Goal: Task Accomplishment & Management: Manage account settings

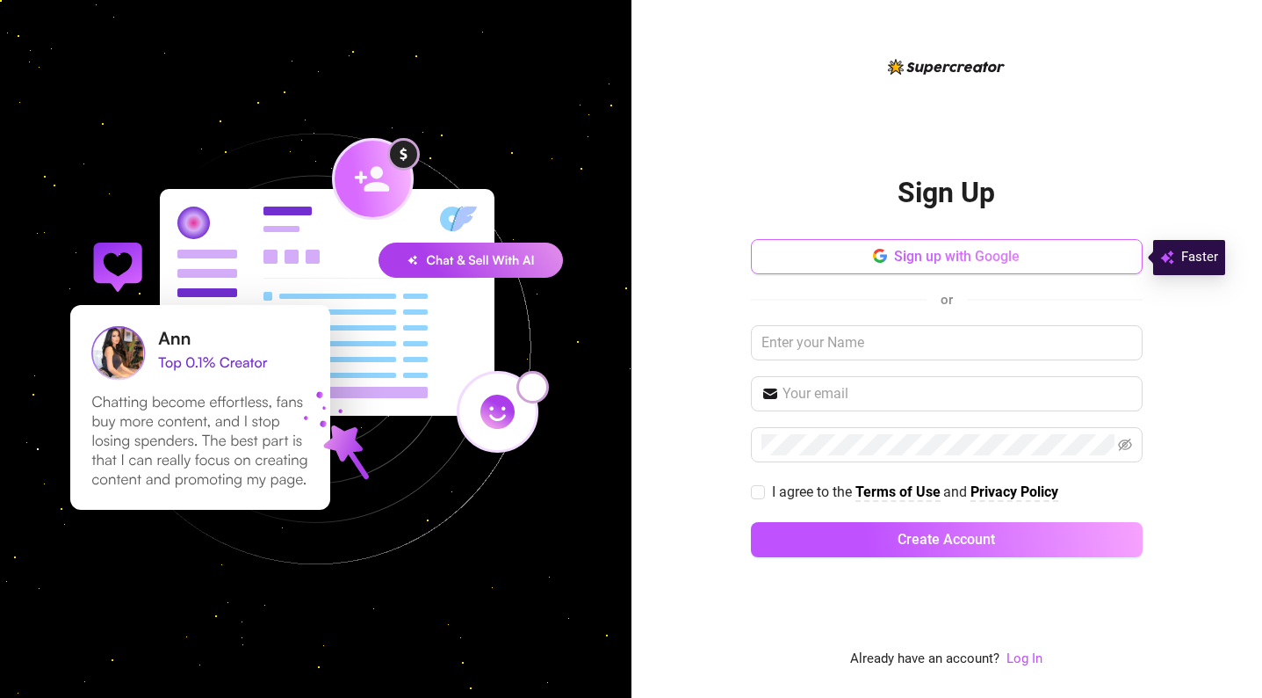
click at [924, 265] on button "Sign up with Google" at bounding box center [947, 256] width 392 height 35
click at [872, 308] on div "or" at bounding box center [947, 299] width 392 height 23
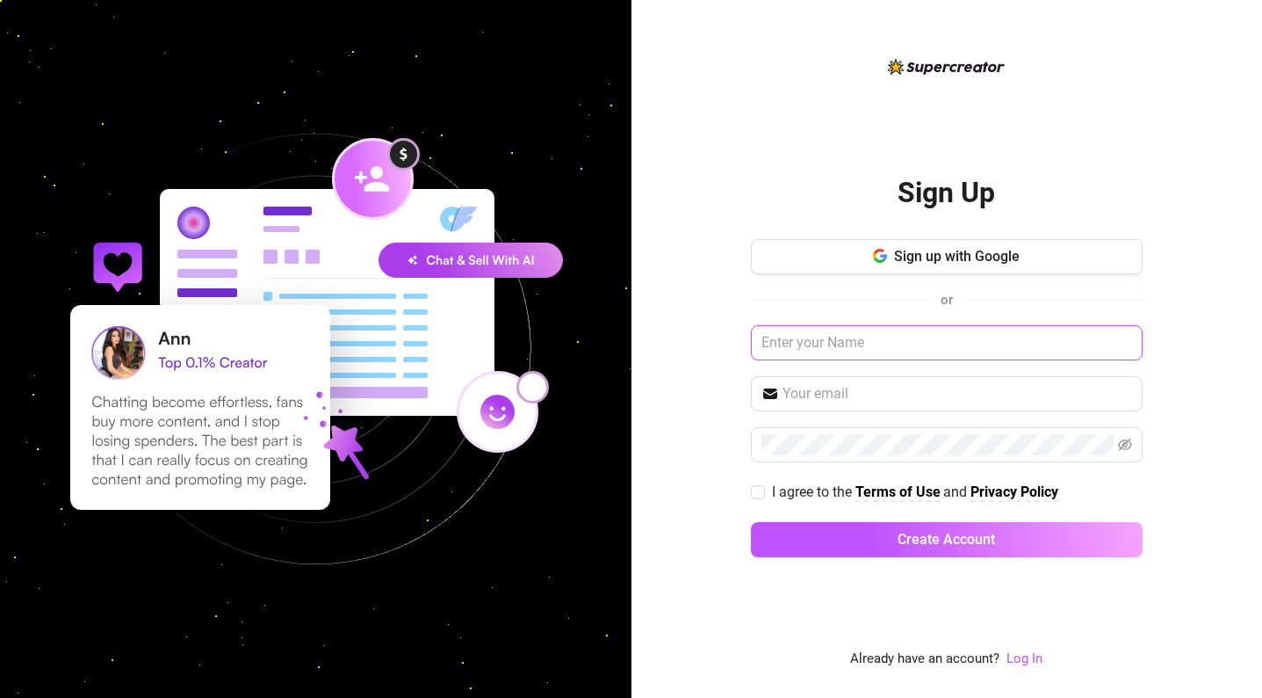
type input "c"
type input "[PERSON_NAME]"
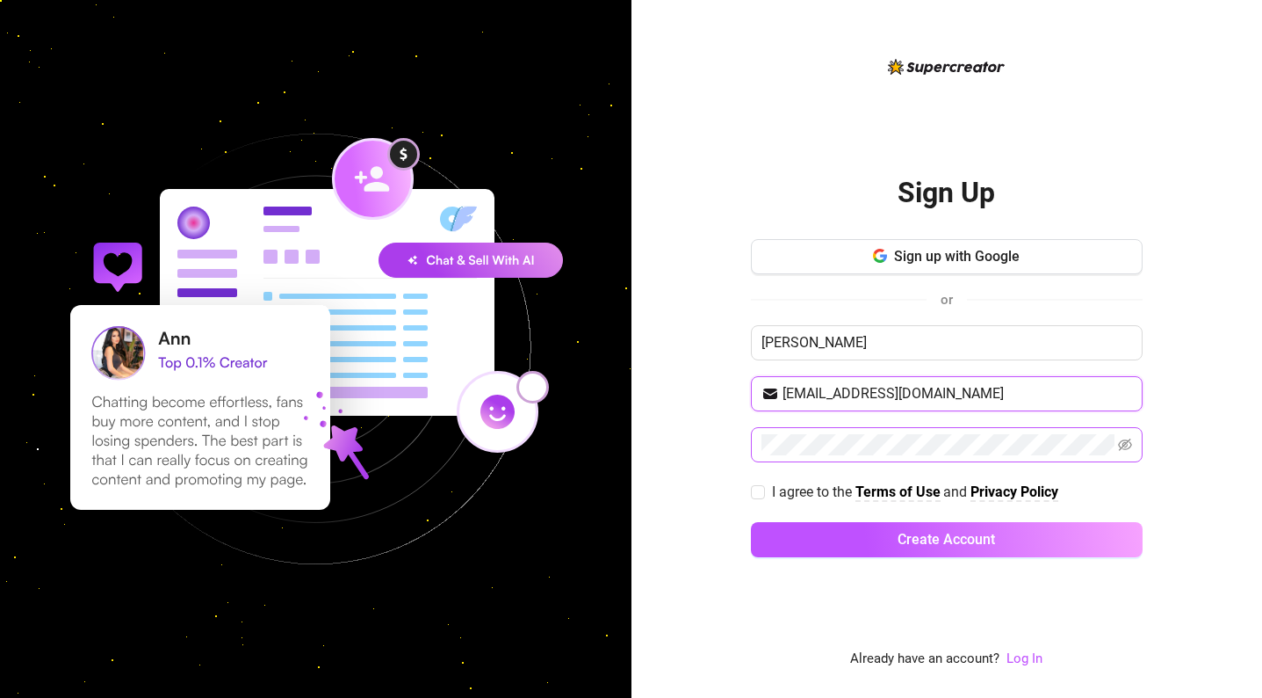
type input "[EMAIL_ADDRESS][DOMAIN_NAME]"
click at [1126, 429] on span at bounding box center [947, 444] width 392 height 35
click at [1126, 445] on icon "eye-invisible" at bounding box center [1125, 444] width 14 height 14
click at [563, 430] on div "Sign Up Sign up with Google or [PERSON_NAME] [PERSON_NAME][EMAIL_ADDRESS][DOMAI…" at bounding box center [631, 349] width 1262 height 698
click at [728, 437] on div "Sign Up Sign up with Google or [PERSON_NAME] [PERSON_NAME][EMAIL_ADDRESS][DOMAI…" at bounding box center [948, 349] width 632 height 698
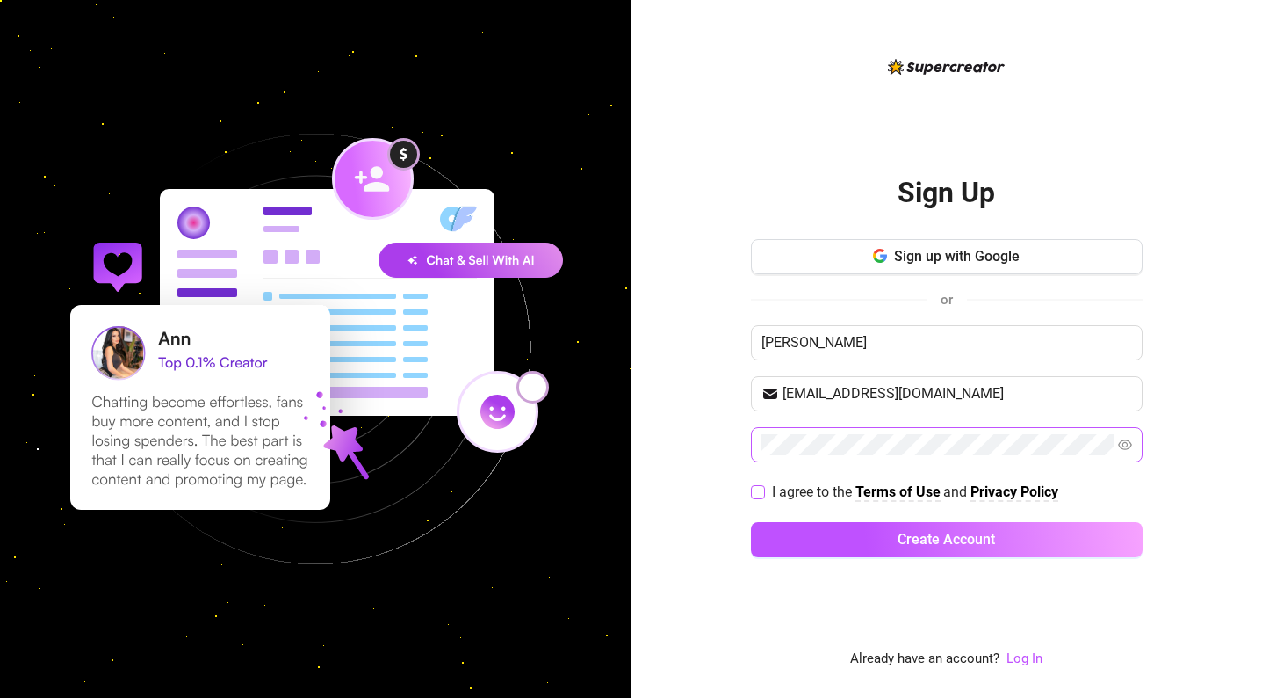
click at [762, 495] on input "I agree to the Terms of Use and Privacy Policy" at bounding box center [757, 491] width 12 height 12
checkbox input "true"
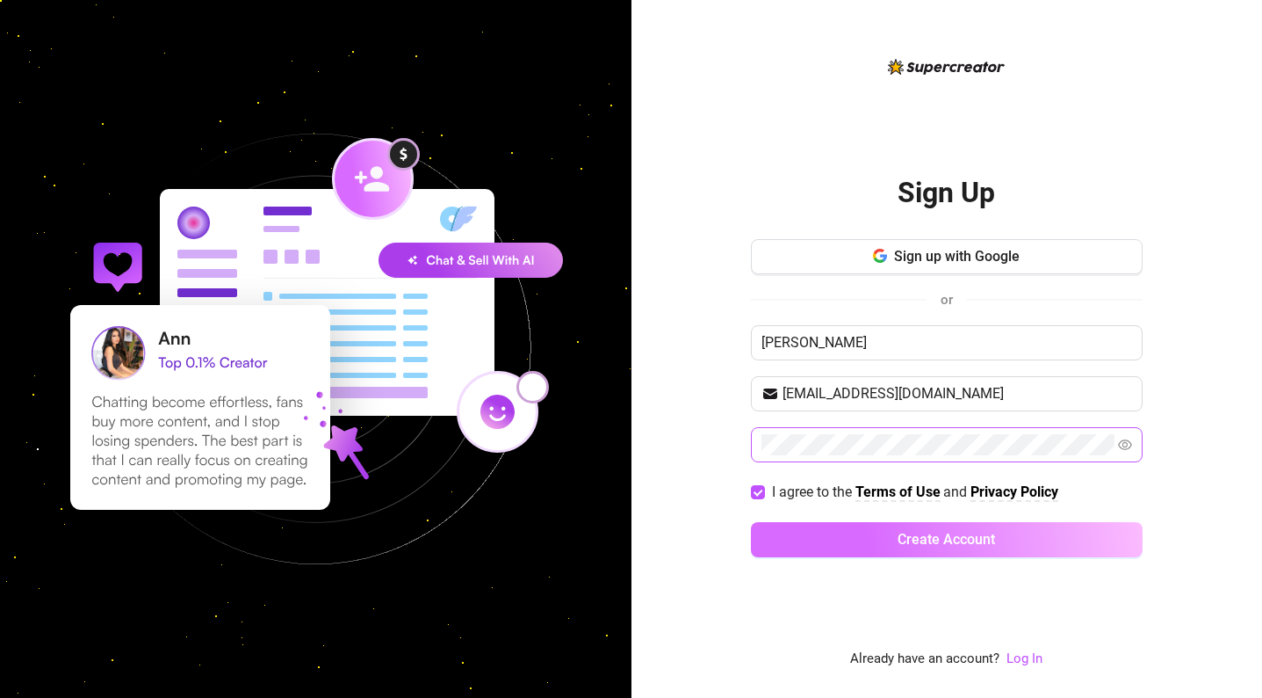
click at [843, 528] on button "Create Account" at bounding box center [947, 539] width 392 height 35
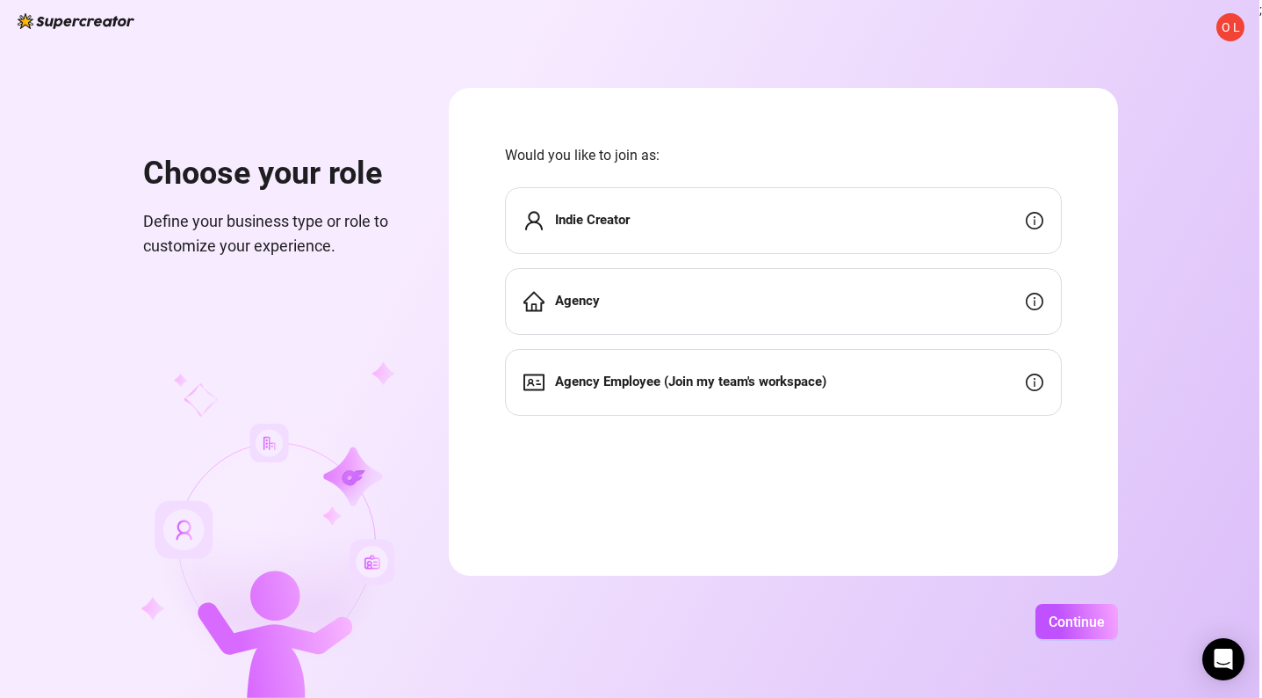
click at [793, 300] on div "Agency" at bounding box center [783, 301] width 557 height 67
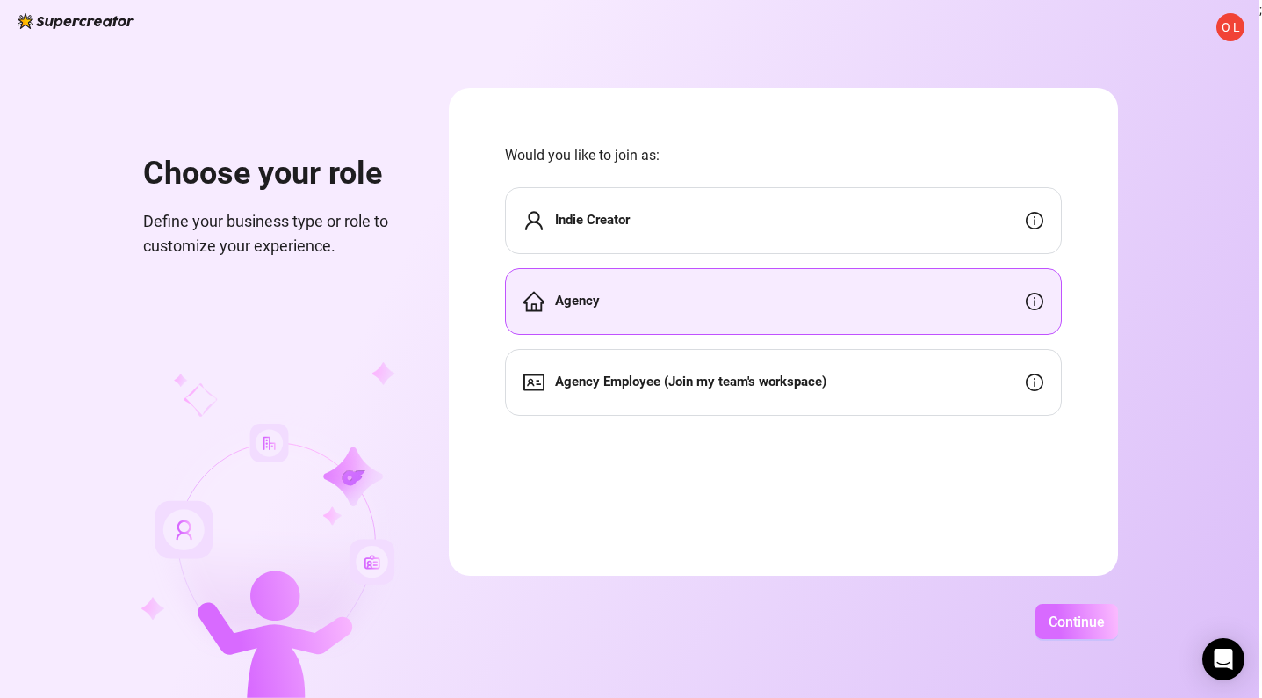
click at [1117, 608] on button "Continue" at bounding box center [1077, 621] width 83 height 35
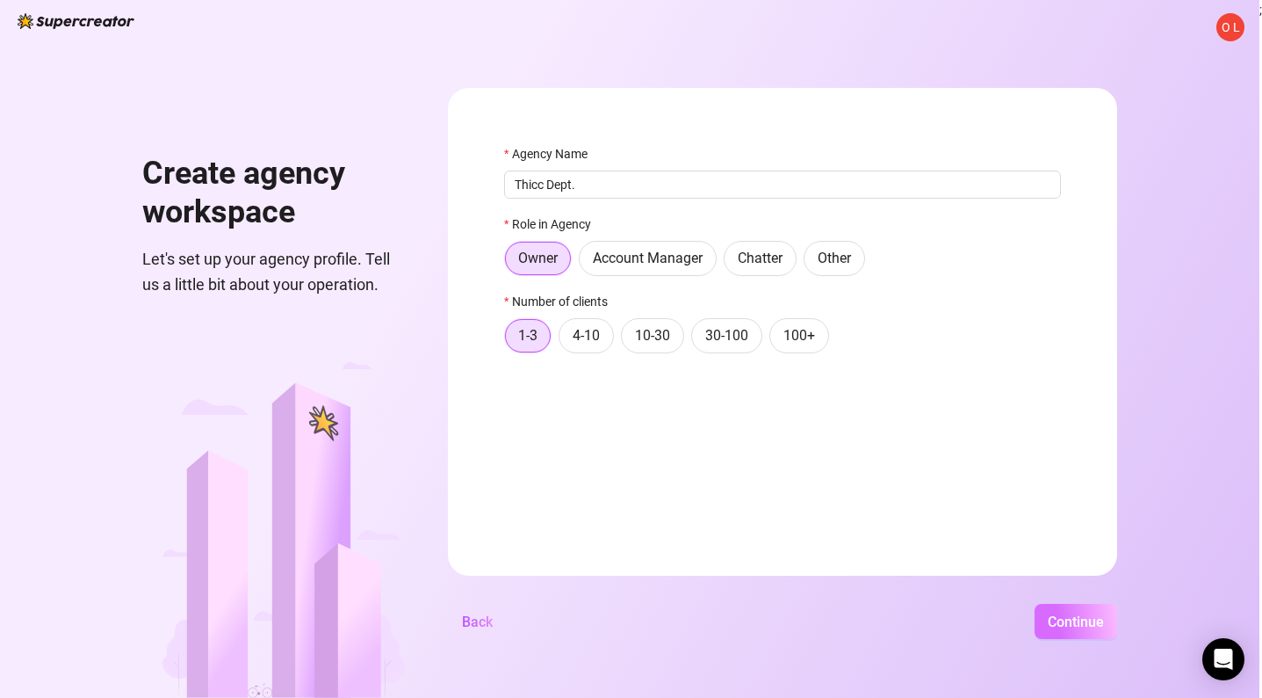
type input "Thicc Dept."
click at [1117, 636] on button "Continue" at bounding box center [1076, 621] width 83 height 35
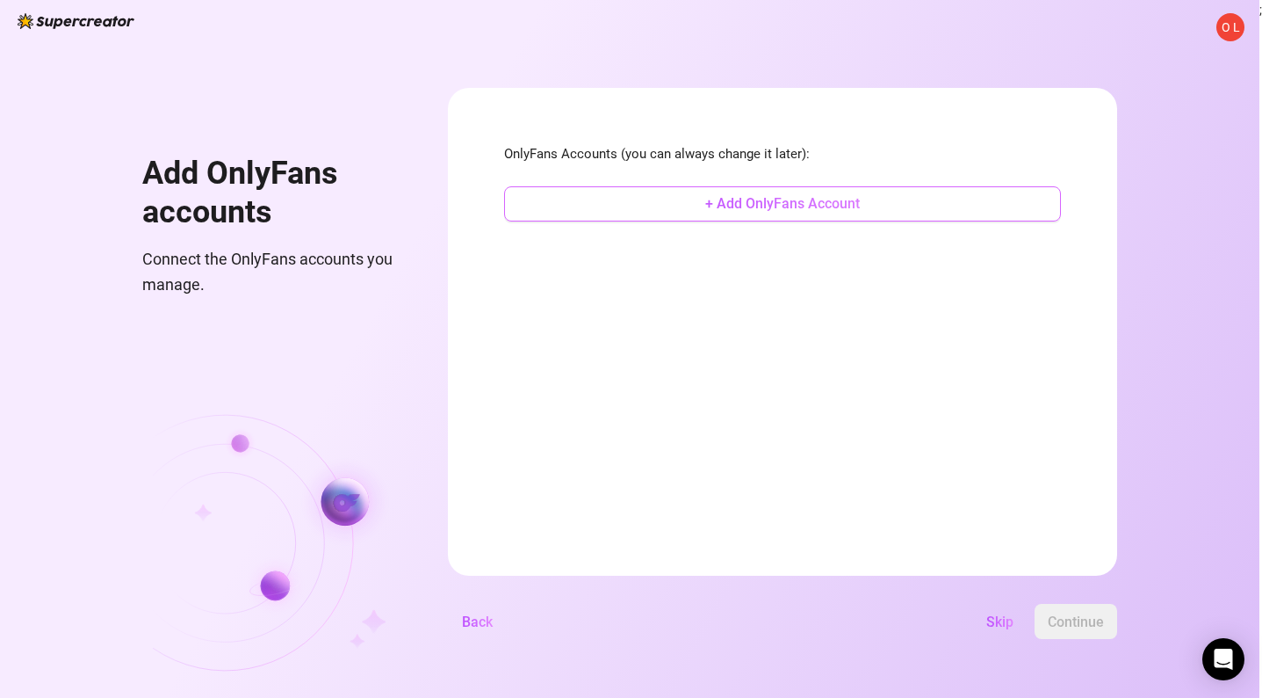
click at [878, 213] on button "+ Add OnlyFans Account" at bounding box center [782, 203] width 557 height 35
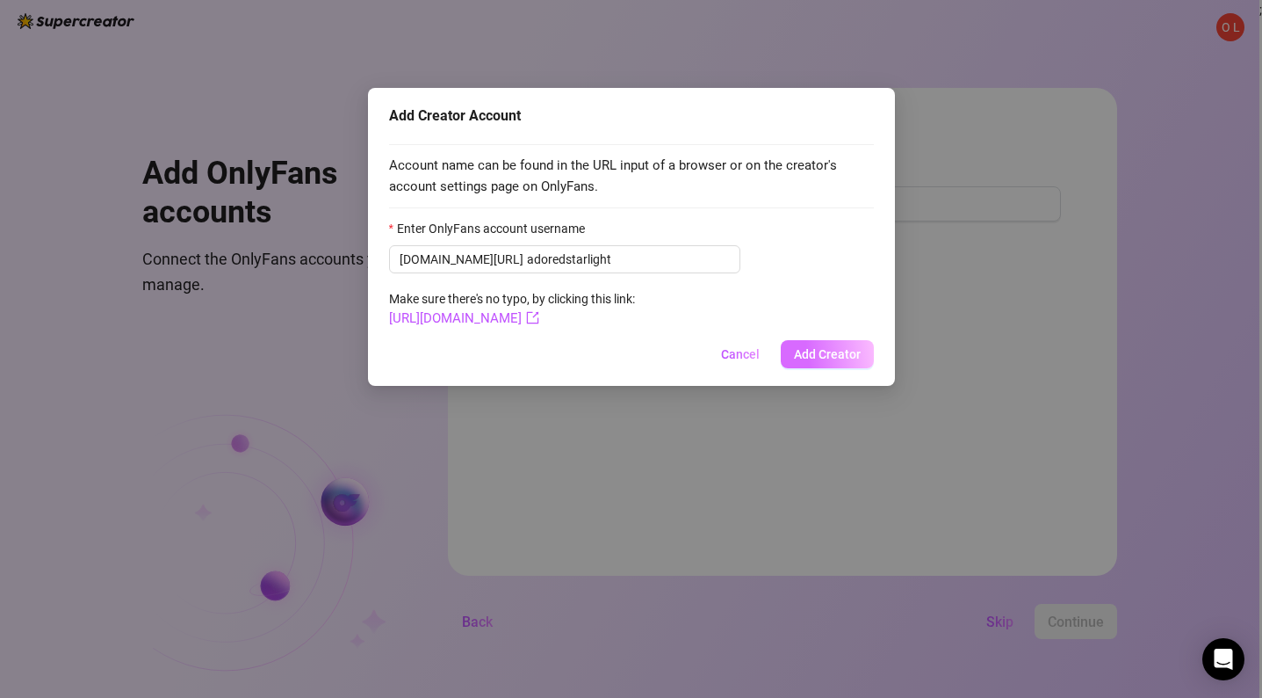
type input "adoredstarlight"
click at [854, 358] on span "Add Creator" at bounding box center [827, 354] width 67 height 14
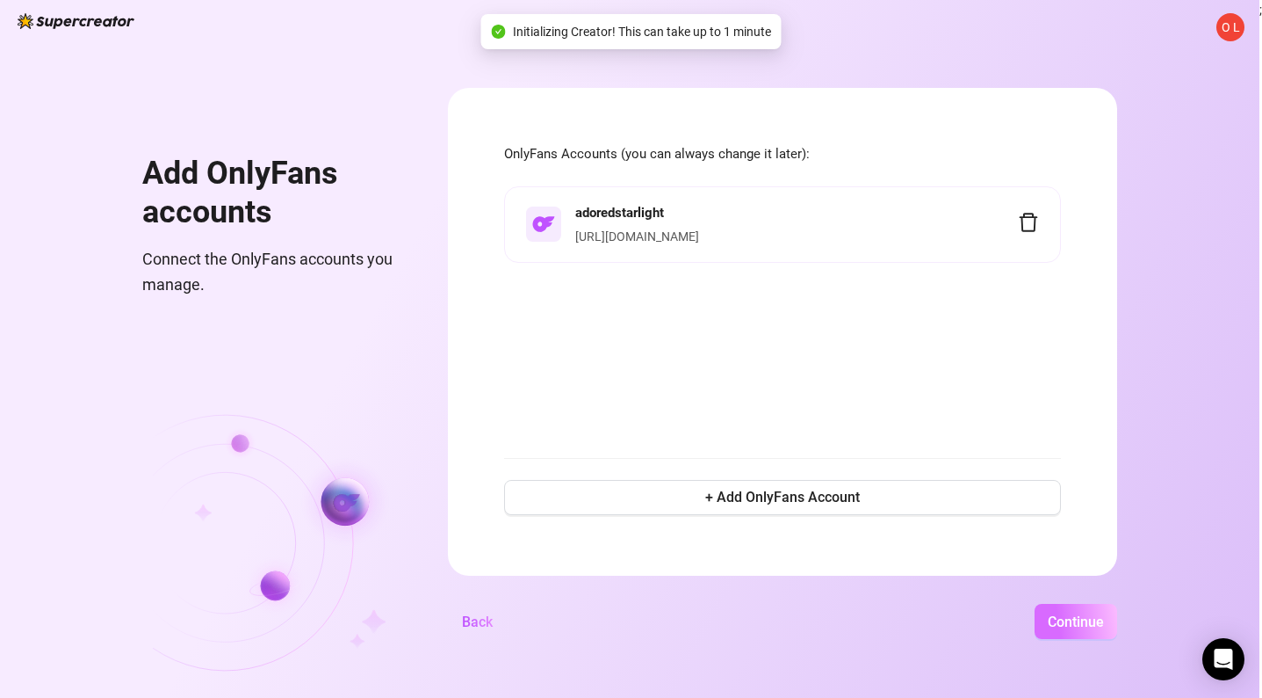
click at [1117, 617] on button "Continue" at bounding box center [1076, 621] width 83 height 35
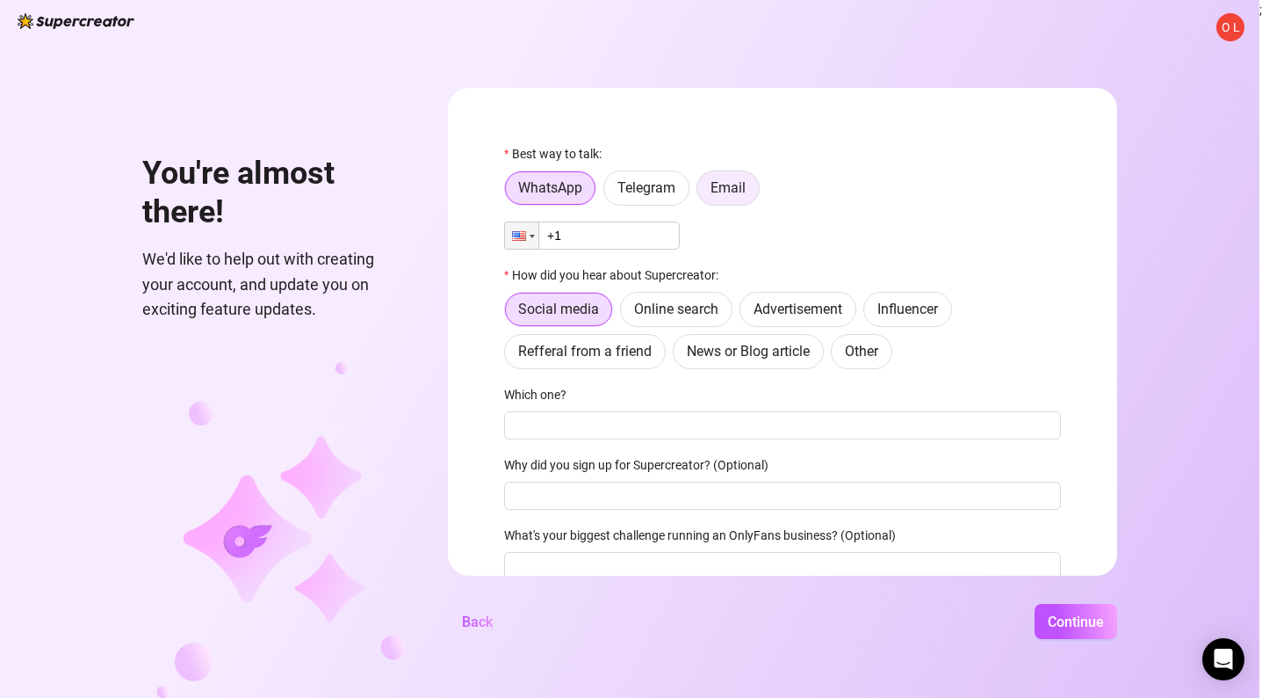
click at [746, 193] on span "Email" at bounding box center [728, 187] width 35 height 17
click at [702, 192] on input "Email" at bounding box center [702, 192] width 0 height 0
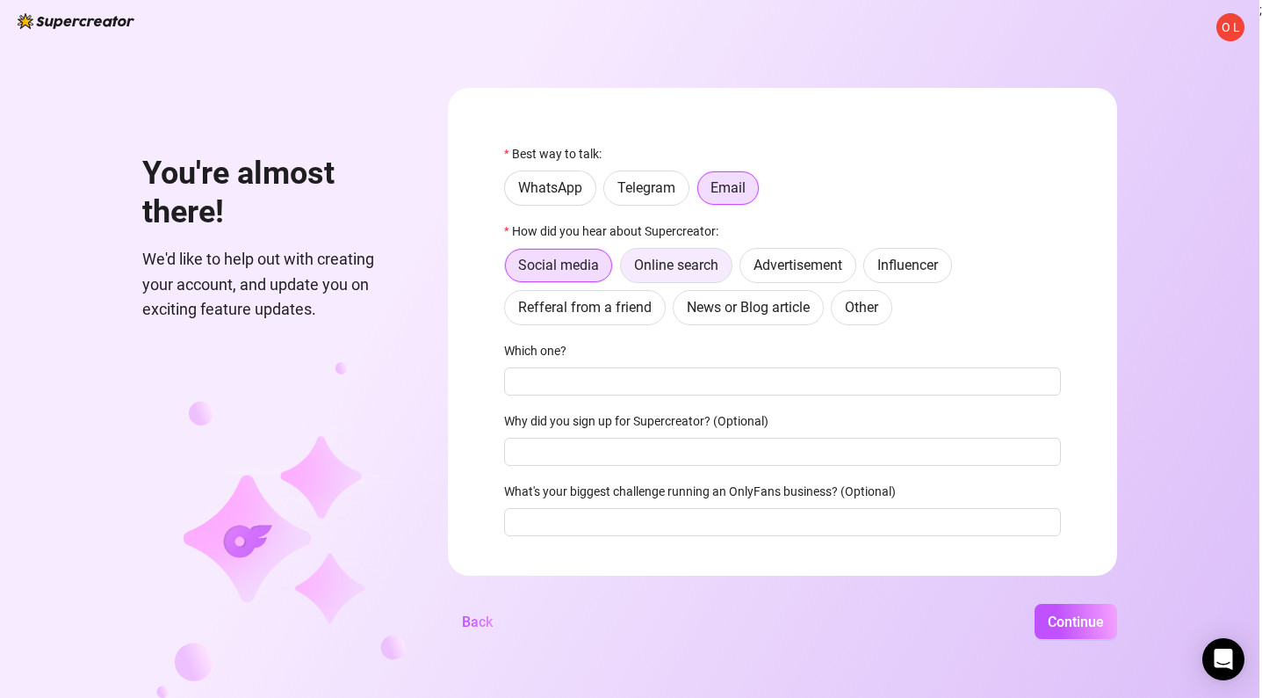
click at [719, 264] on span "Online search" at bounding box center [676, 265] width 84 height 17
click at [625, 270] on input "Online search" at bounding box center [625, 270] width 0 height 0
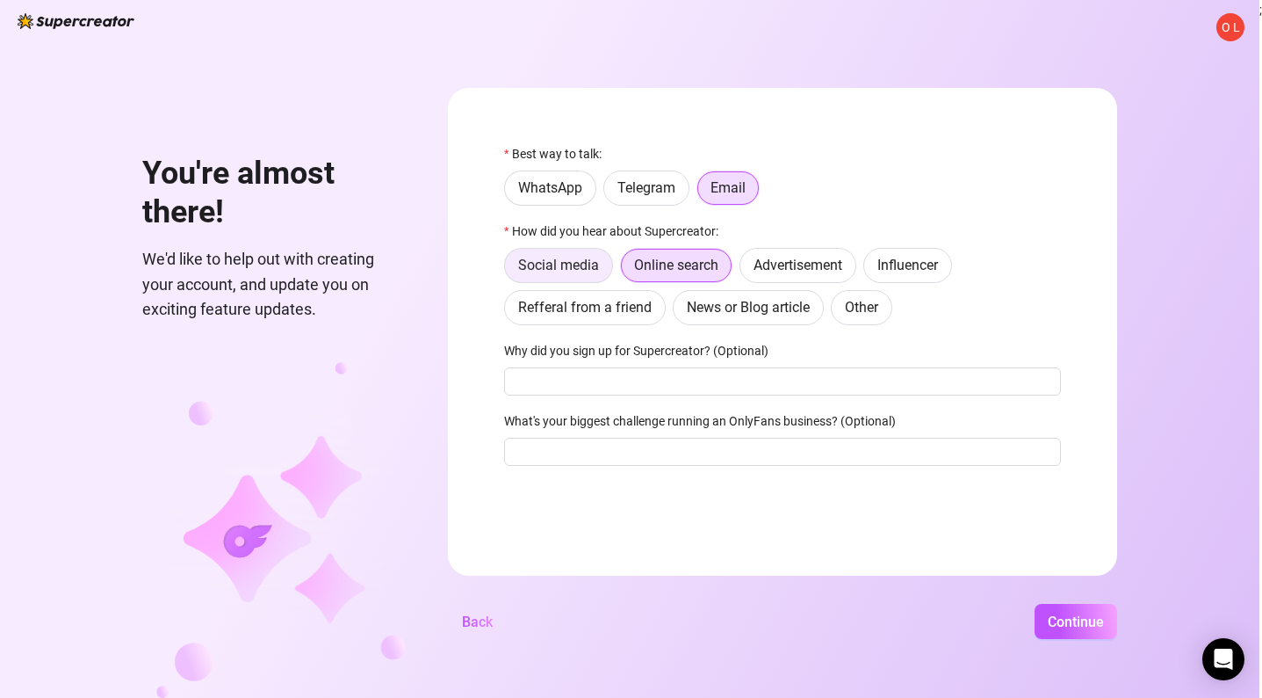
click at [613, 280] on label "Social media" at bounding box center [558, 265] width 109 height 35
click at [510, 270] on input "Social media" at bounding box center [510, 270] width 0 height 0
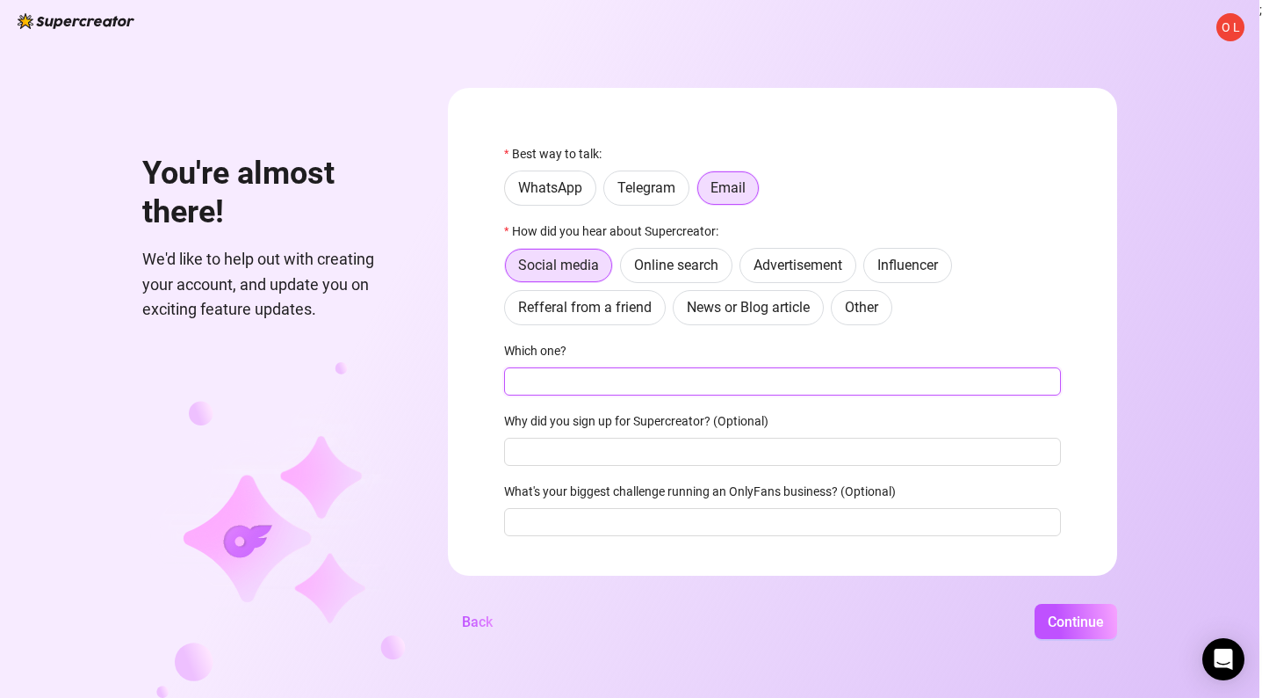
click at [670, 376] on input "Which one?" at bounding box center [782, 381] width 557 height 28
click at [652, 304] on span "Refferal from a friend" at bounding box center [585, 307] width 134 height 17
click at [510, 312] on input "Refferal from a friend" at bounding box center [510, 312] width 0 height 0
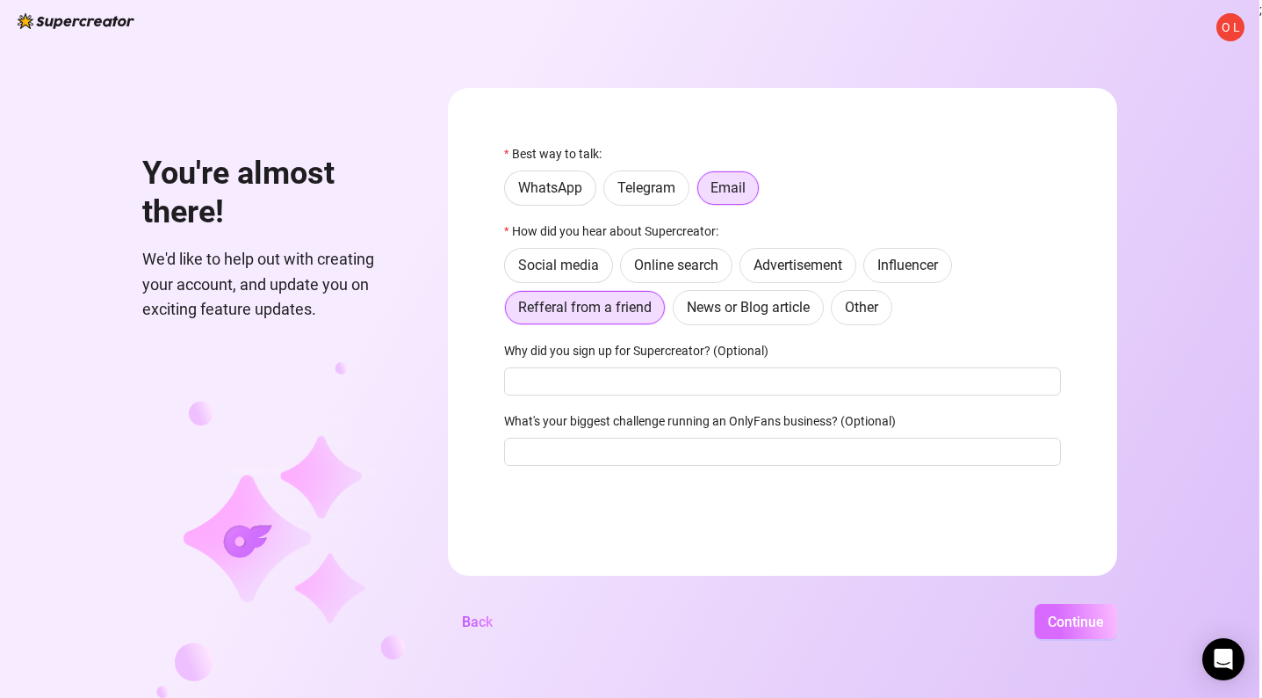
click at [1101, 622] on span "Continue" at bounding box center [1076, 621] width 56 height 17
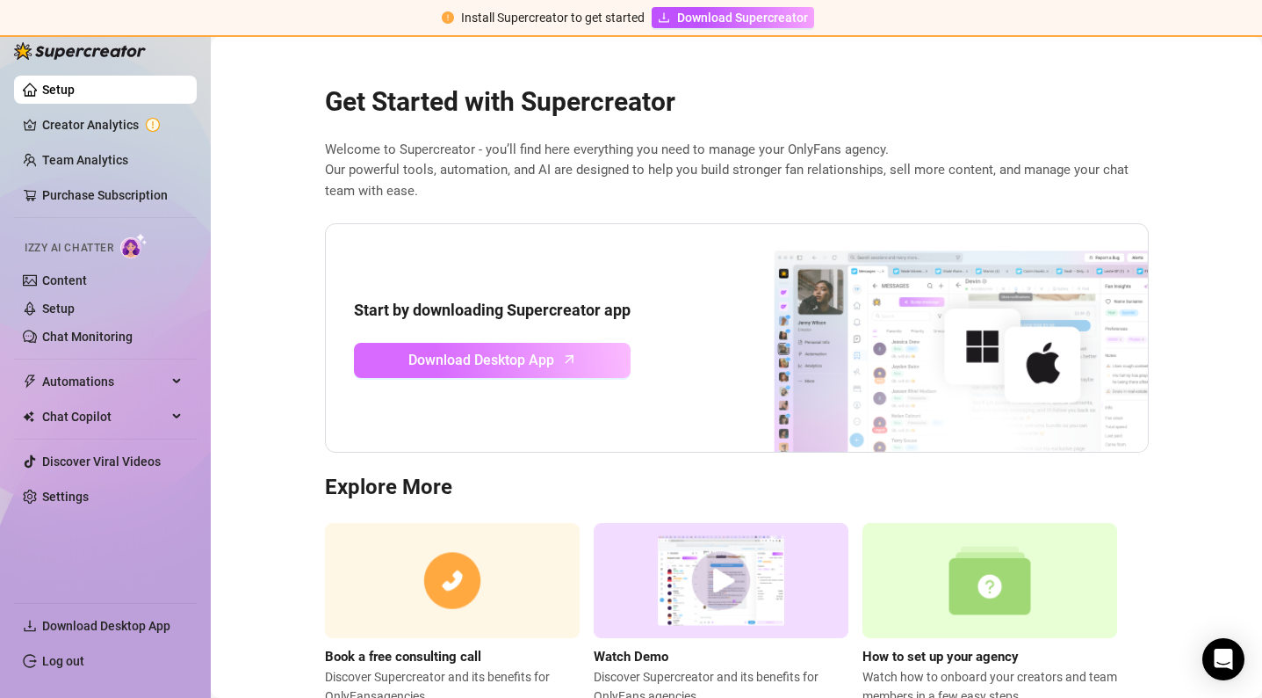
click at [565, 353] on icon "arrow-up" at bounding box center [570, 359] width 20 height 20
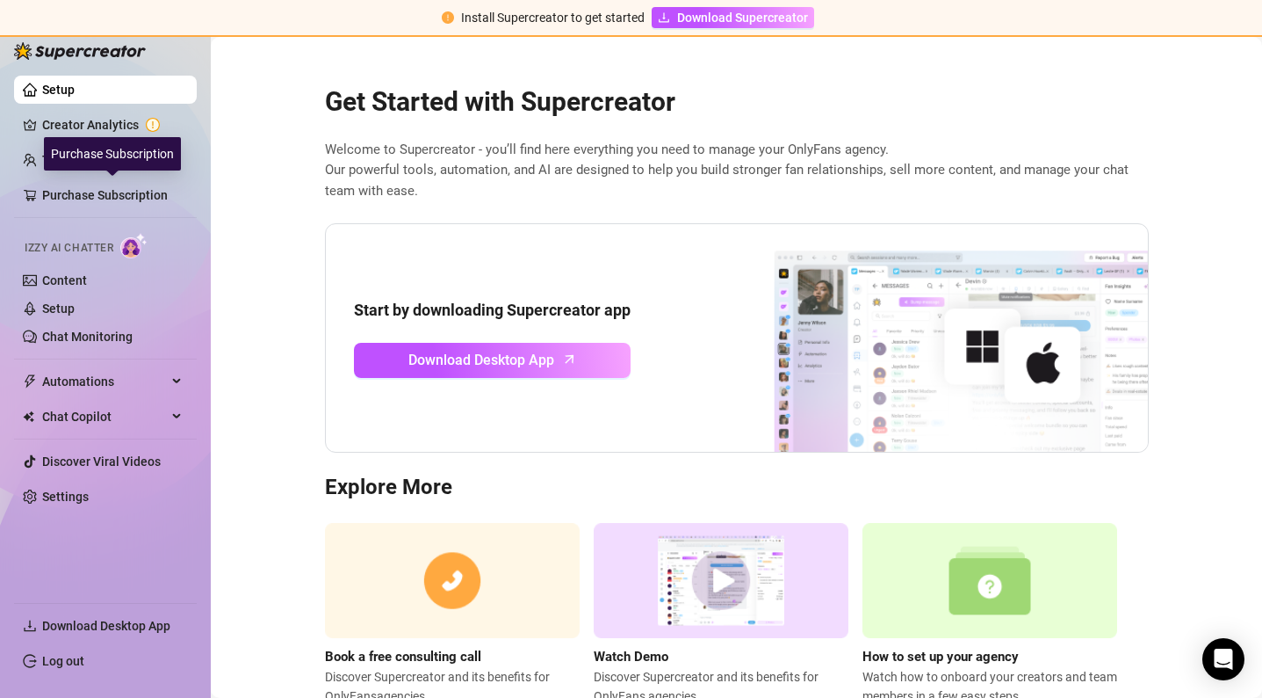
click at [101, 158] on div "Purchase Subscription" at bounding box center [112, 153] width 137 height 33
click at [116, 156] on link "Team Analytics" at bounding box center [85, 160] width 86 height 14
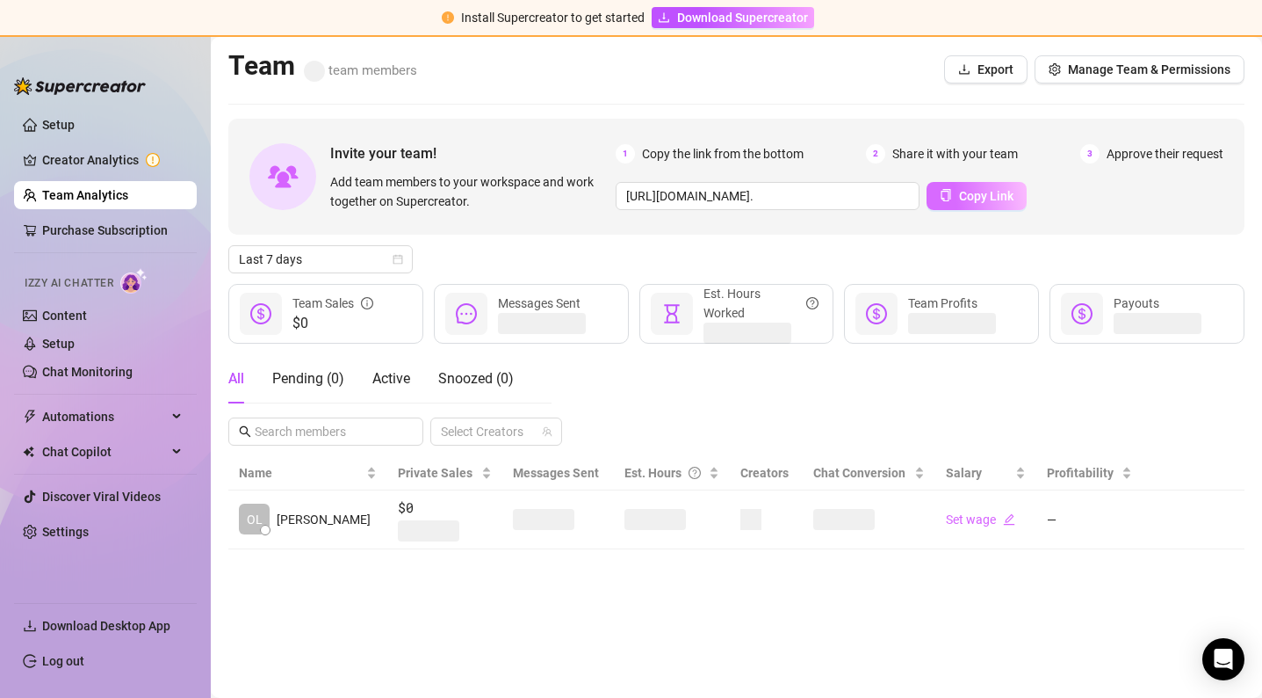
click at [959, 198] on span "Copy Link" at bounding box center [986, 196] width 54 height 14
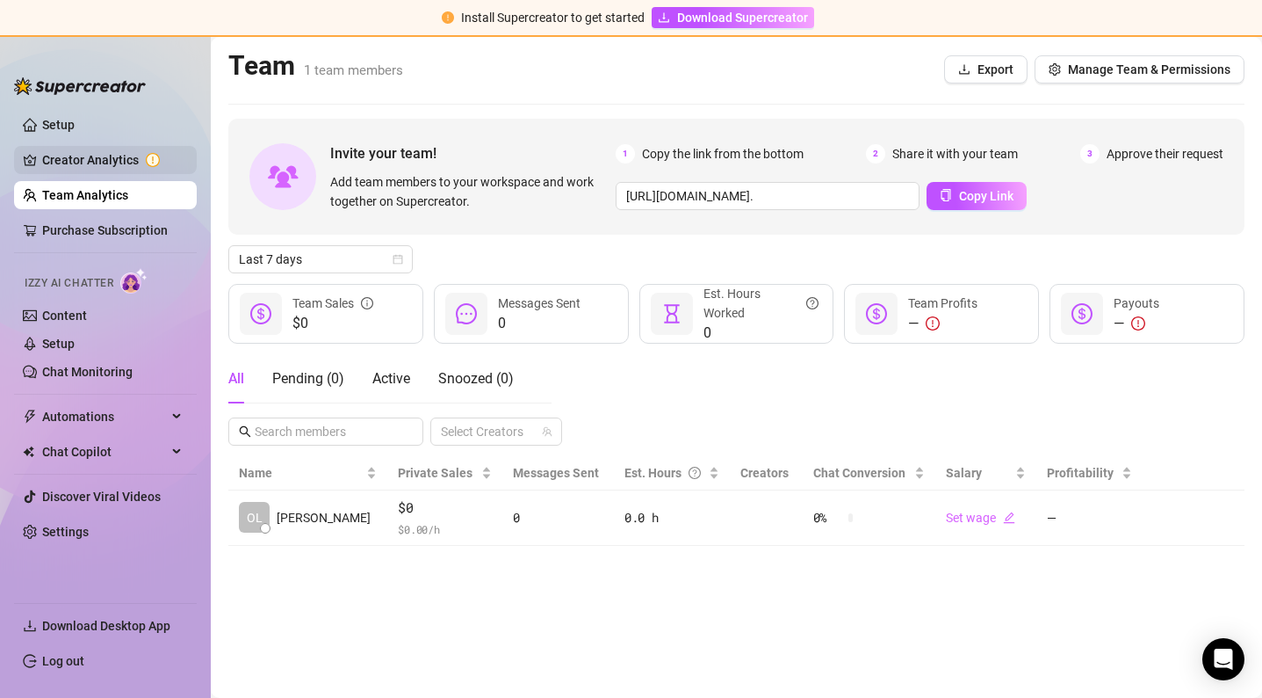
click at [113, 163] on link "Creator Analytics" at bounding box center [112, 160] width 141 height 28
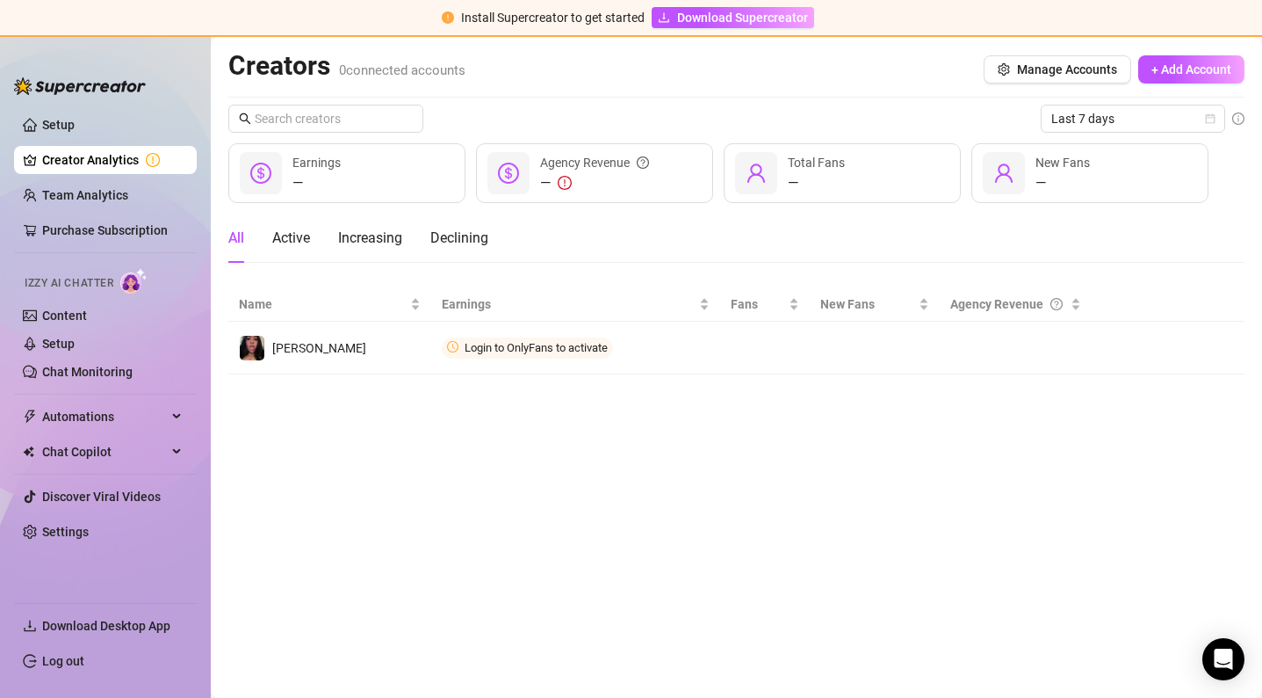
click at [450, 404] on main "Creators 0 connected accounts Manage Accounts + Add Account Last 7 days — Earni…" at bounding box center [737, 367] width 1052 height 661
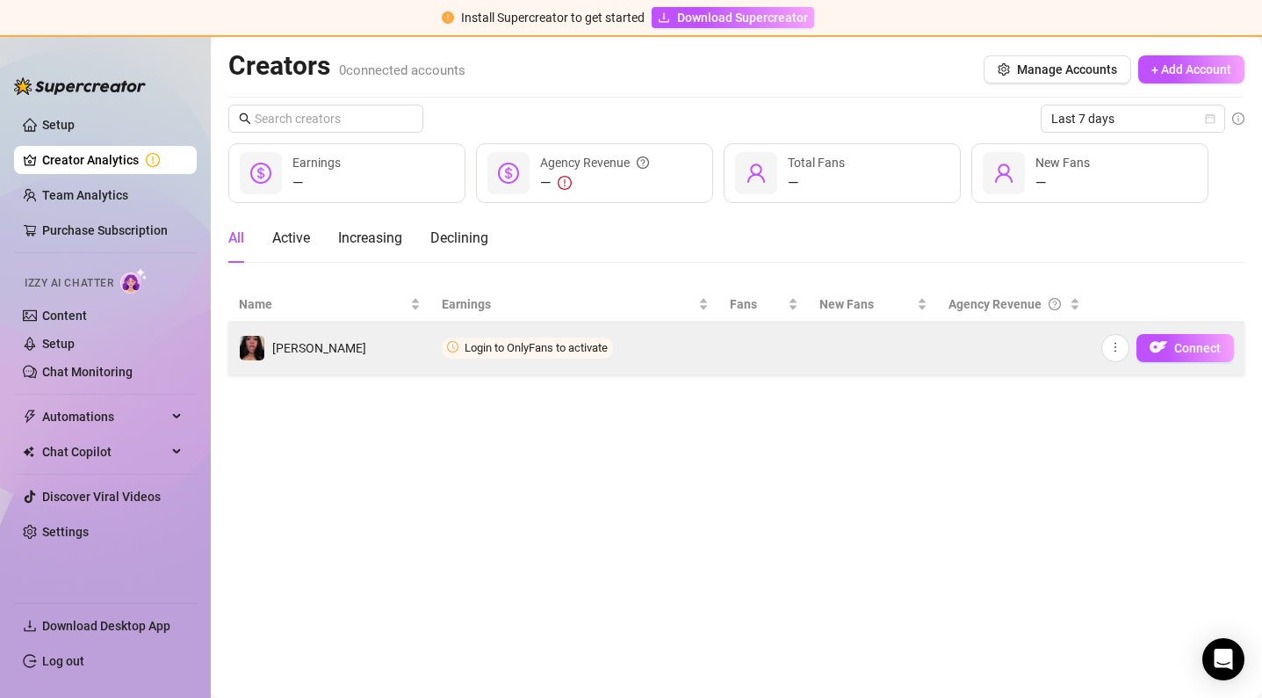
click at [509, 353] on span "Login to OnlyFans to activate" at bounding box center [536, 347] width 143 height 13
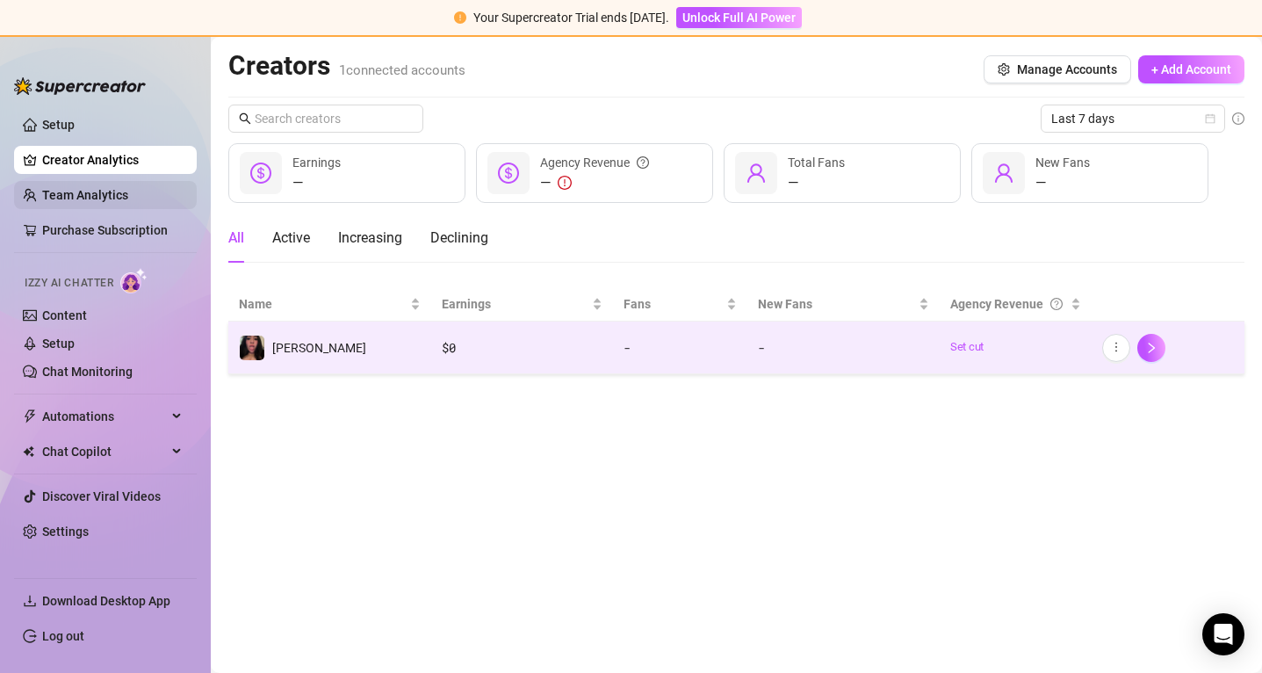
click at [114, 196] on link "Team Analytics" at bounding box center [85, 195] width 86 height 14
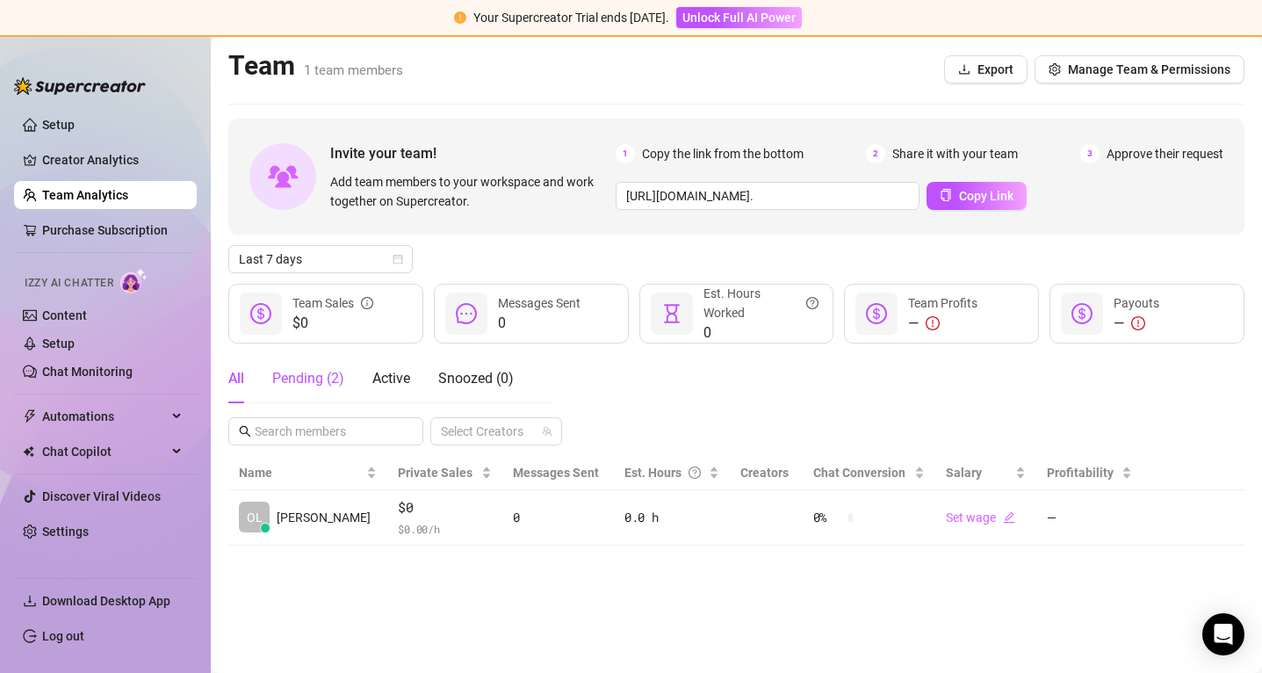
click at [335, 385] on div "Pending ( 2 )" at bounding box center [308, 378] width 72 height 21
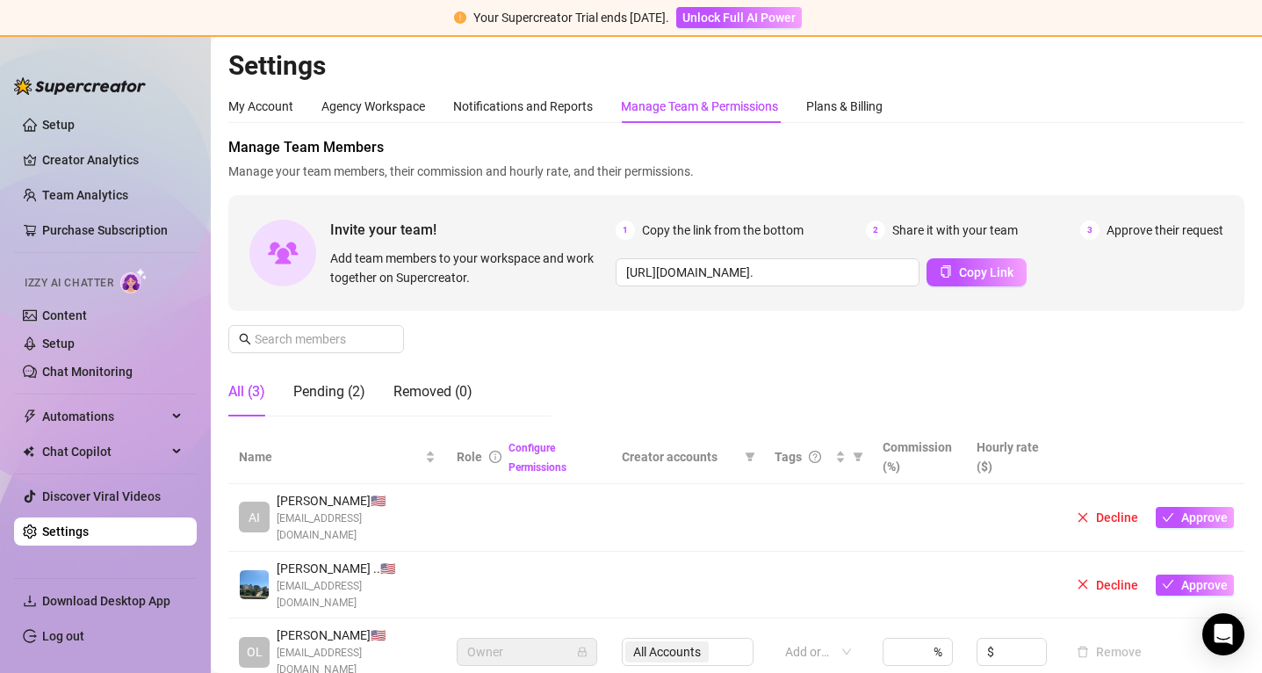
scroll to position [40, 0]
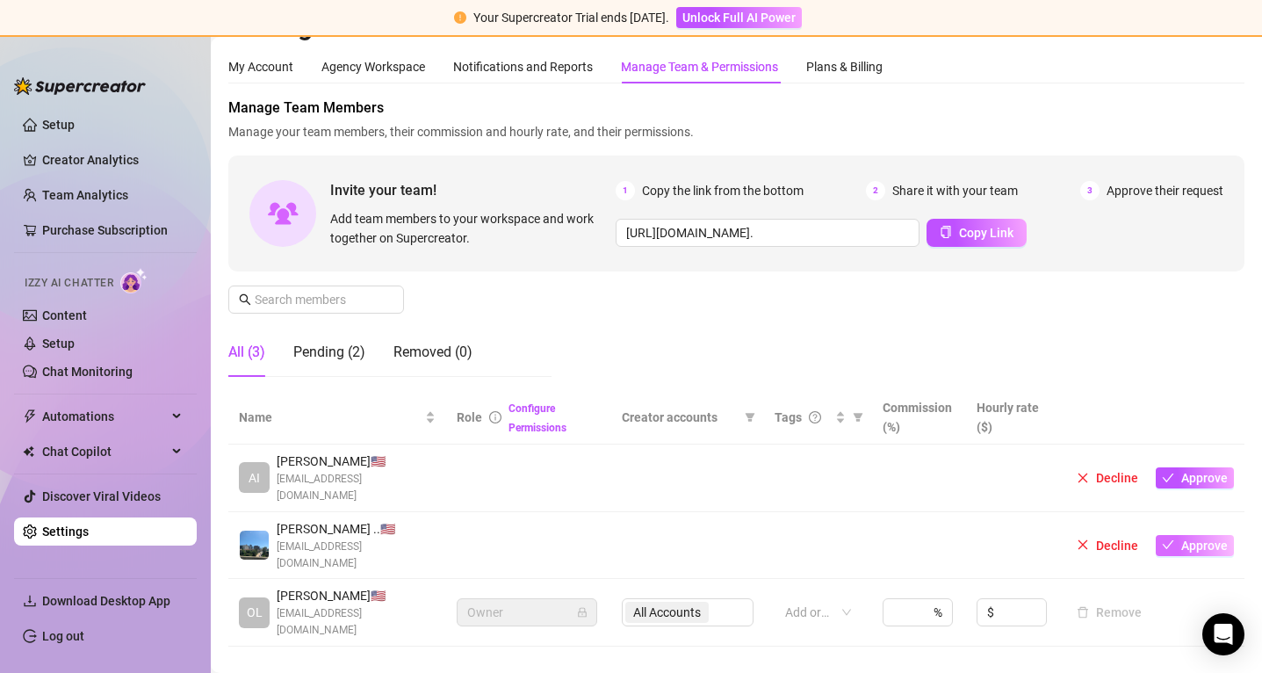
click at [1198, 539] on span "Approve" at bounding box center [1205, 546] width 47 height 14
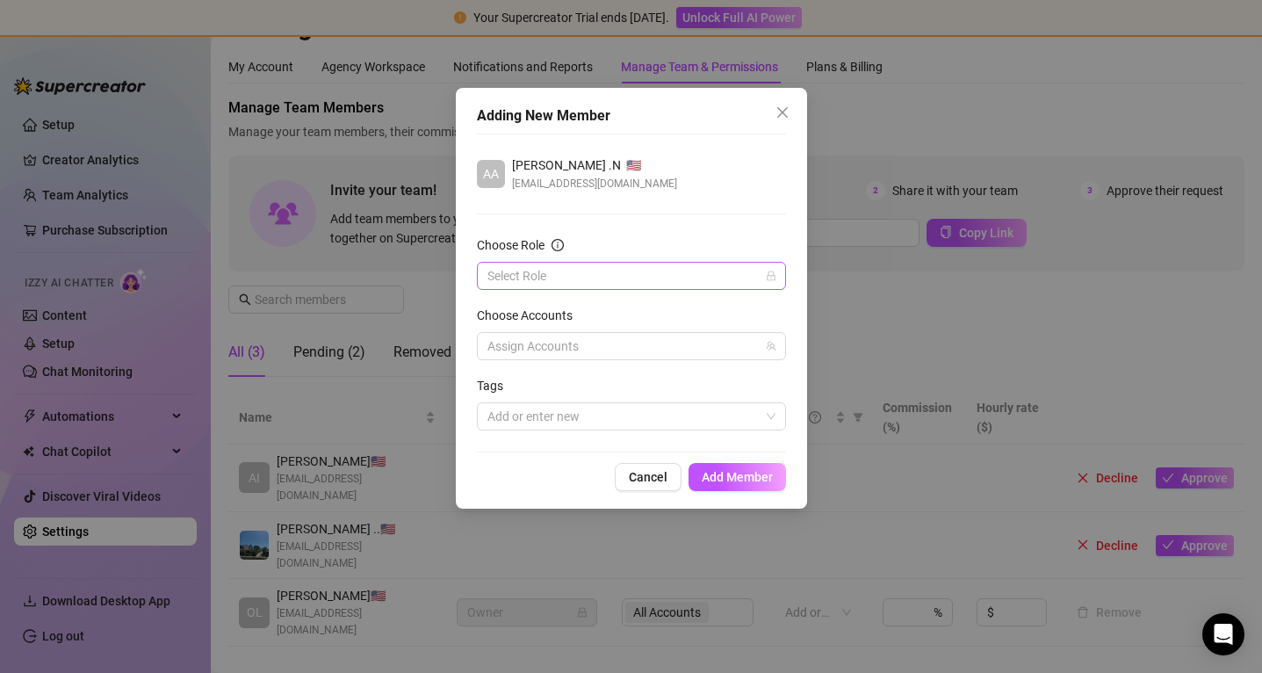
click at [664, 274] on input "Choose Role" at bounding box center [624, 276] width 272 height 26
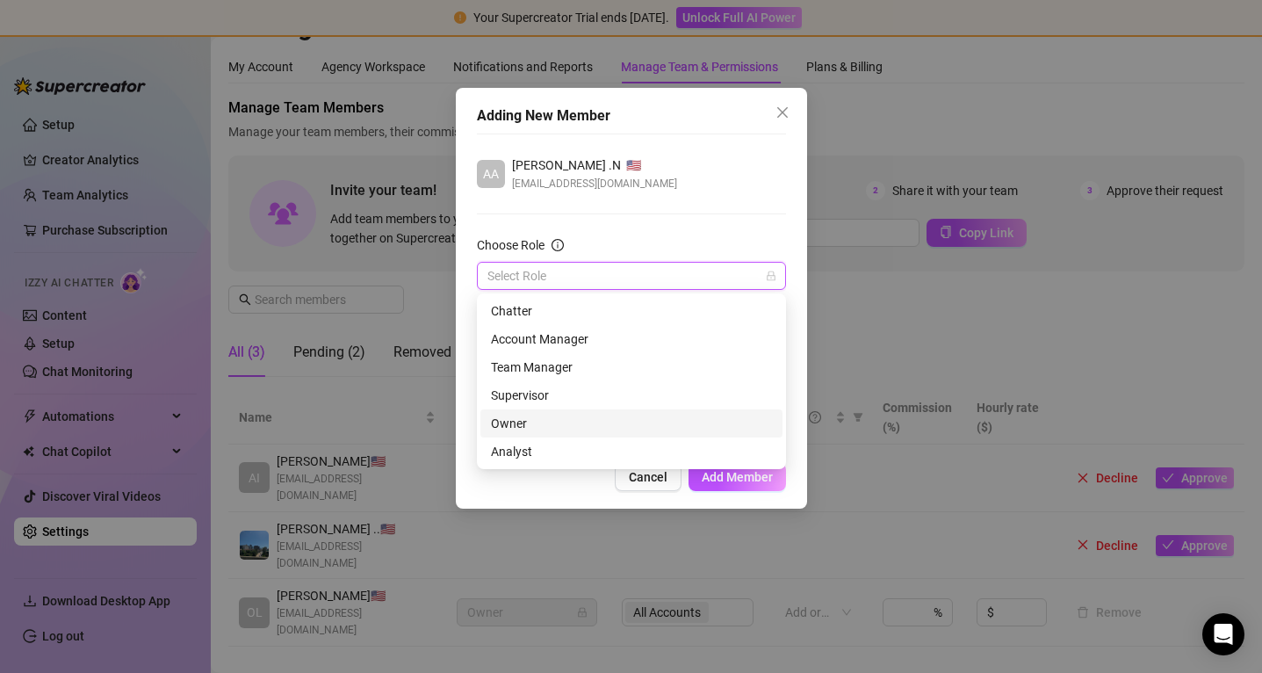
click at [596, 430] on div "Owner" at bounding box center [631, 423] width 281 height 19
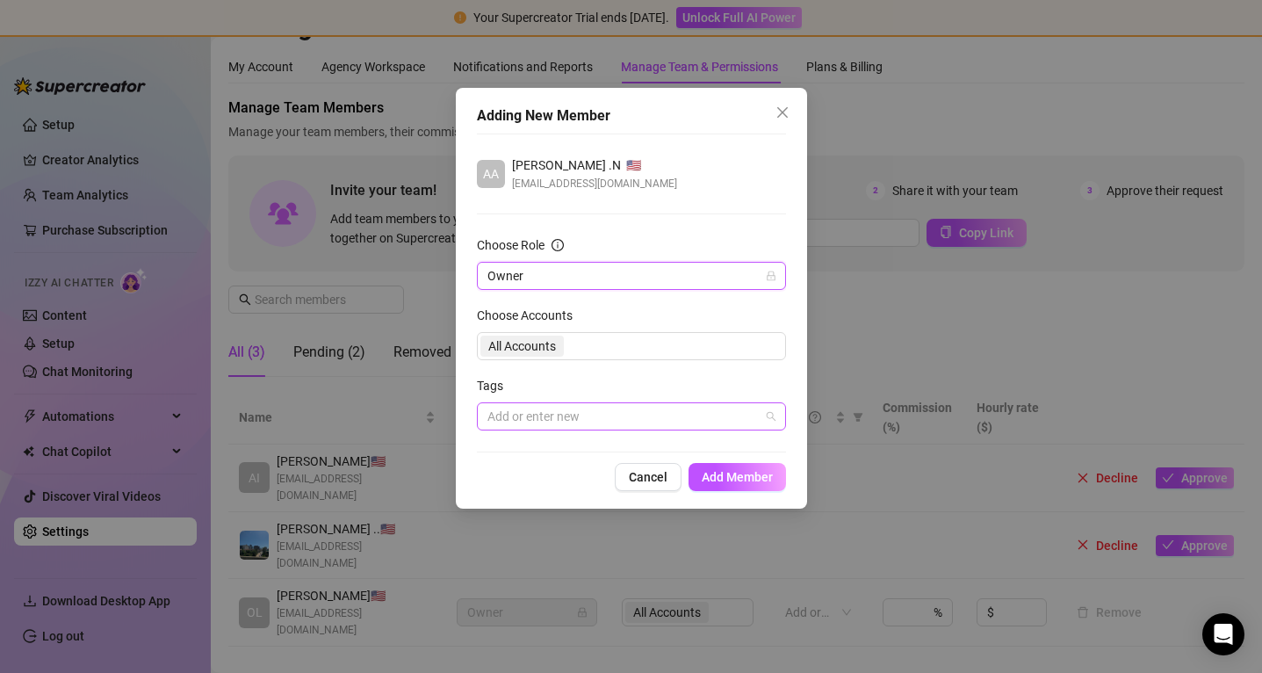
click at [641, 408] on div at bounding box center [623, 416] width 284 height 25
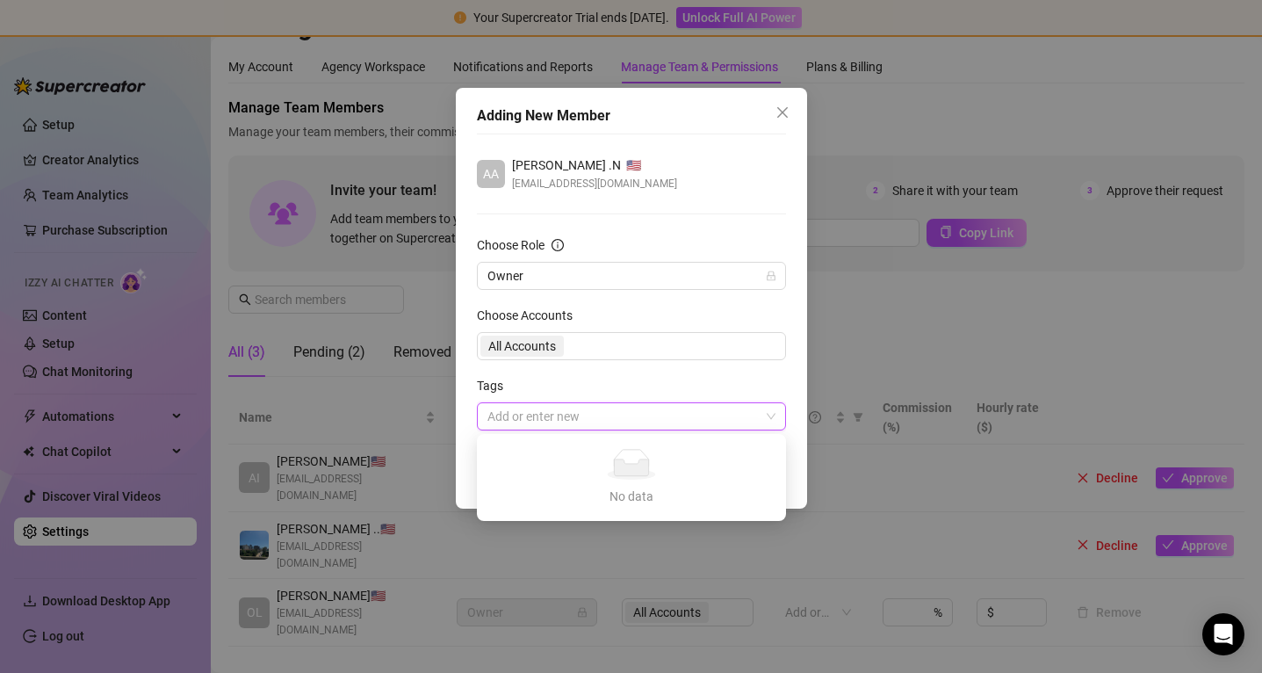
click at [641, 410] on div at bounding box center [623, 416] width 284 height 25
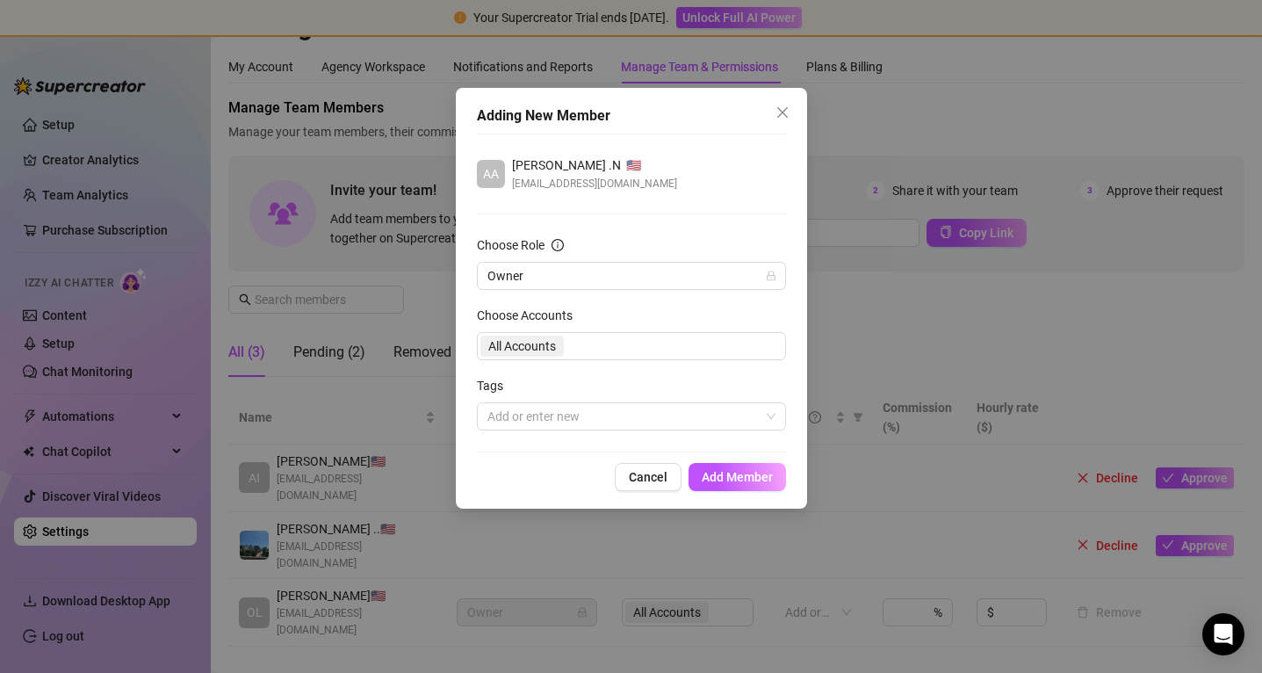
click at [537, 346] on div "All Accounts" at bounding box center [631, 346] width 309 height 28
click at [757, 474] on span "Add Member" at bounding box center [737, 477] width 71 height 14
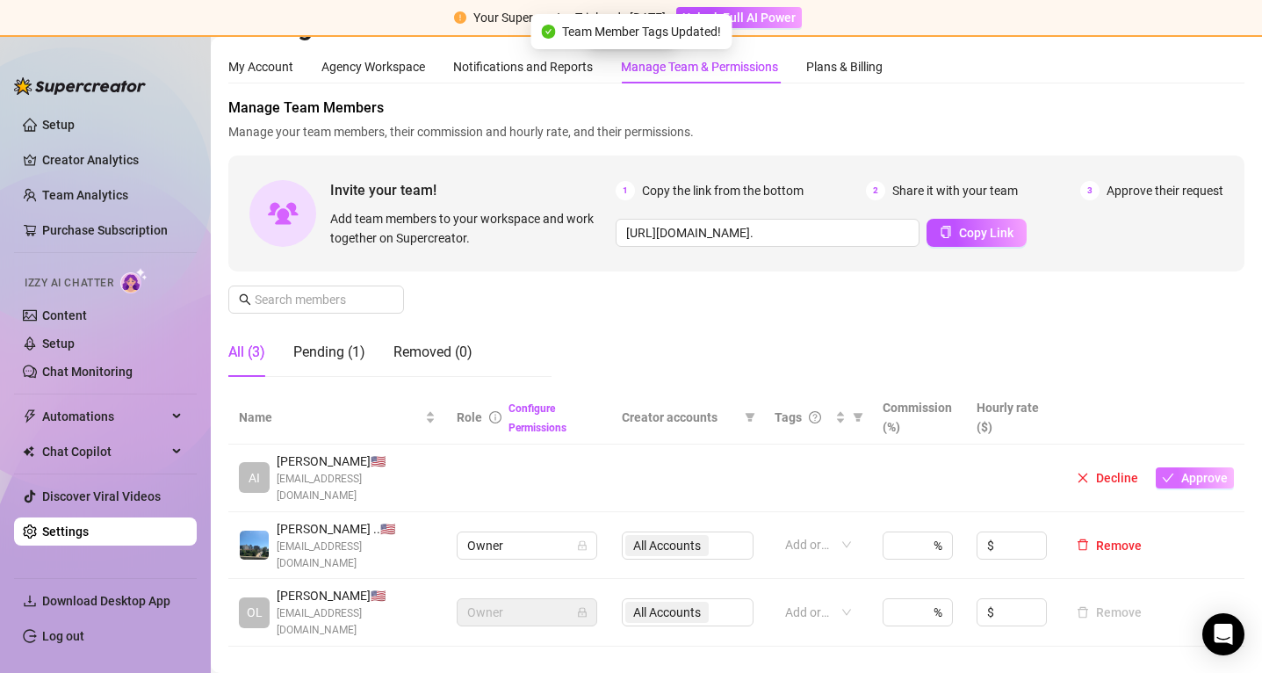
click at [1190, 471] on span "Approve" at bounding box center [1205, 478] width 47 height 14
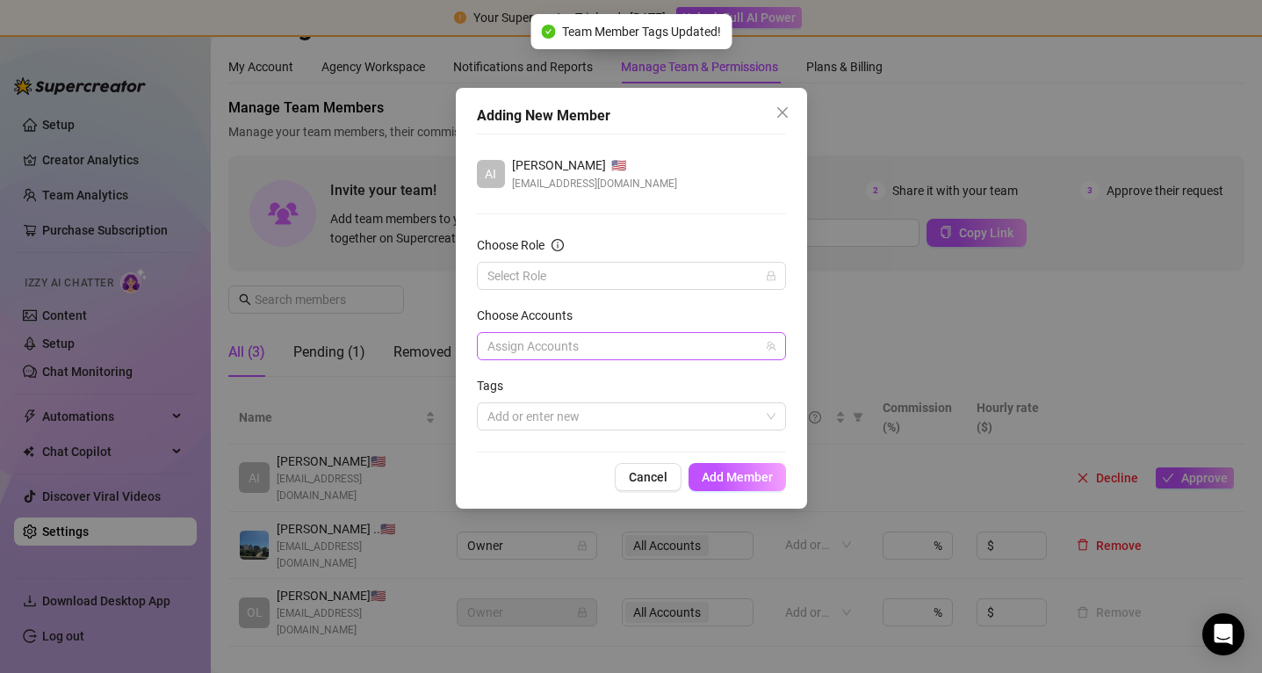
click at [670, 341] on div at bounding box center [623, 346] width 284 height 25
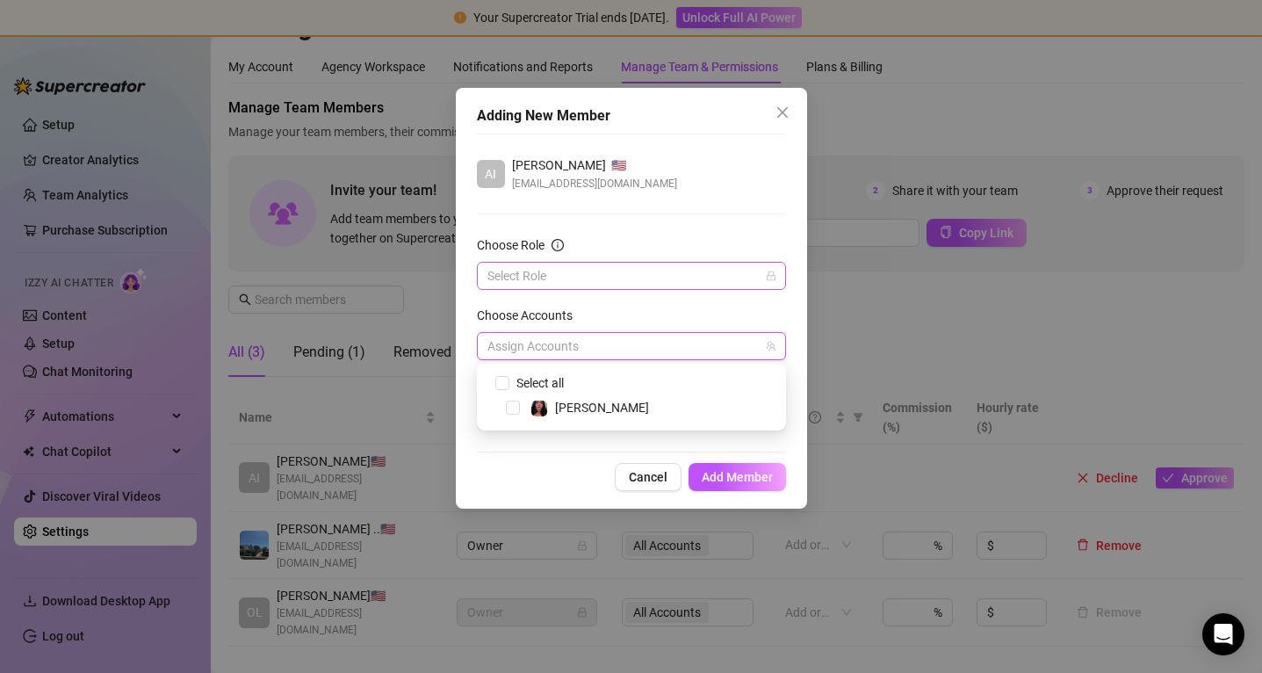
click at [655, 272] on input "Choose Role" at bounding box center [624, 276] width 272 height 26
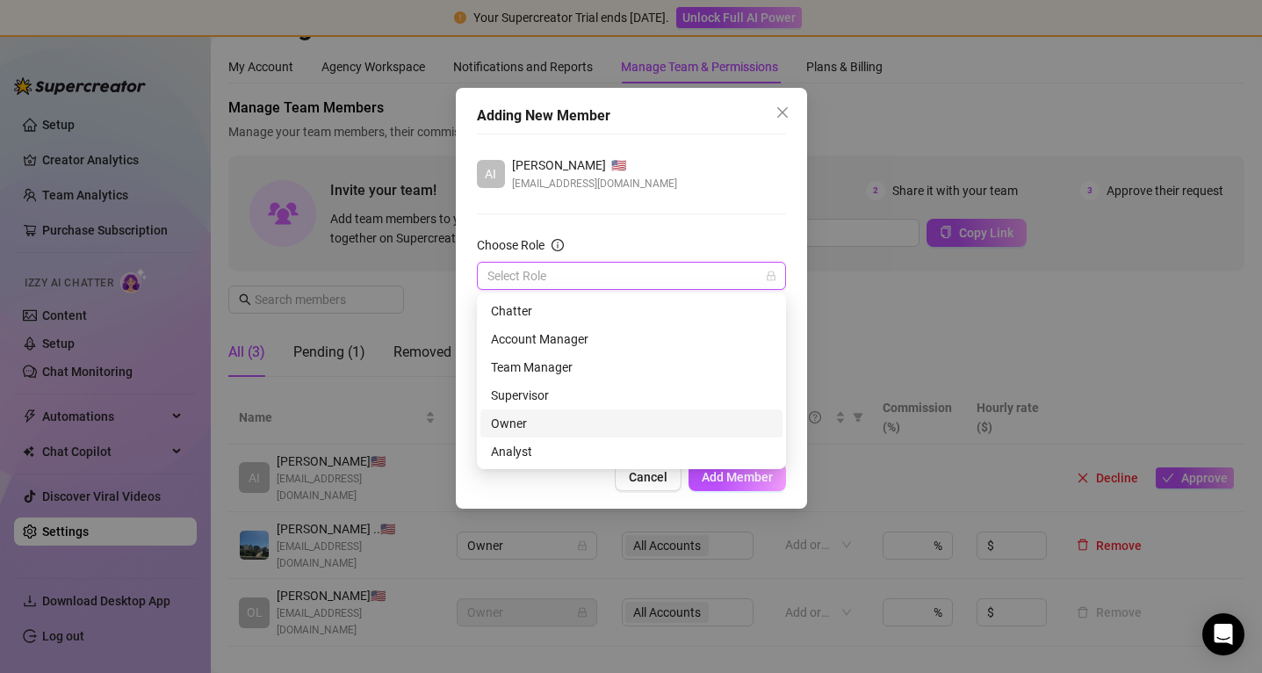
click at [575, 423] on div "Owner" at bounding box center [631, 423] width 281 height 19
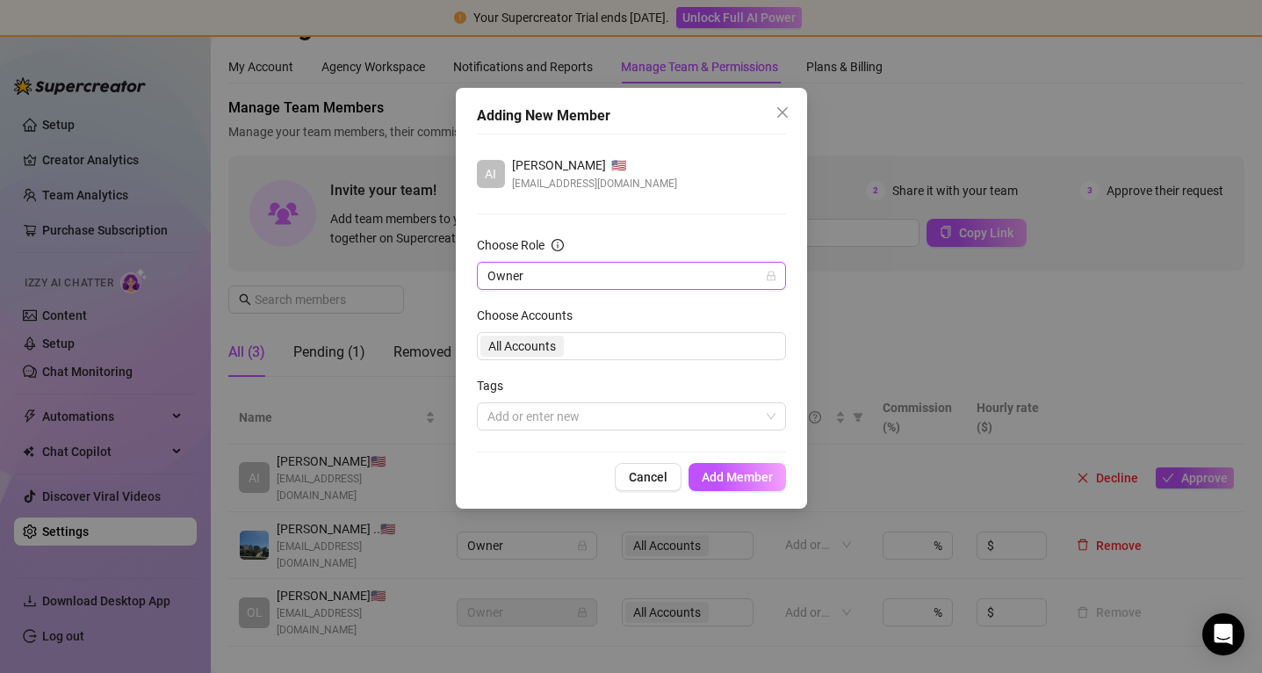
click at [602, 375] on form "Choose Role Owner Owner Choose Accounts All Accounts Tags Add or enter new" at bounding box center [631, 332] width 309 height 195
click at [587, 425] on div at bounding box center [623, 416] width 284 height 25
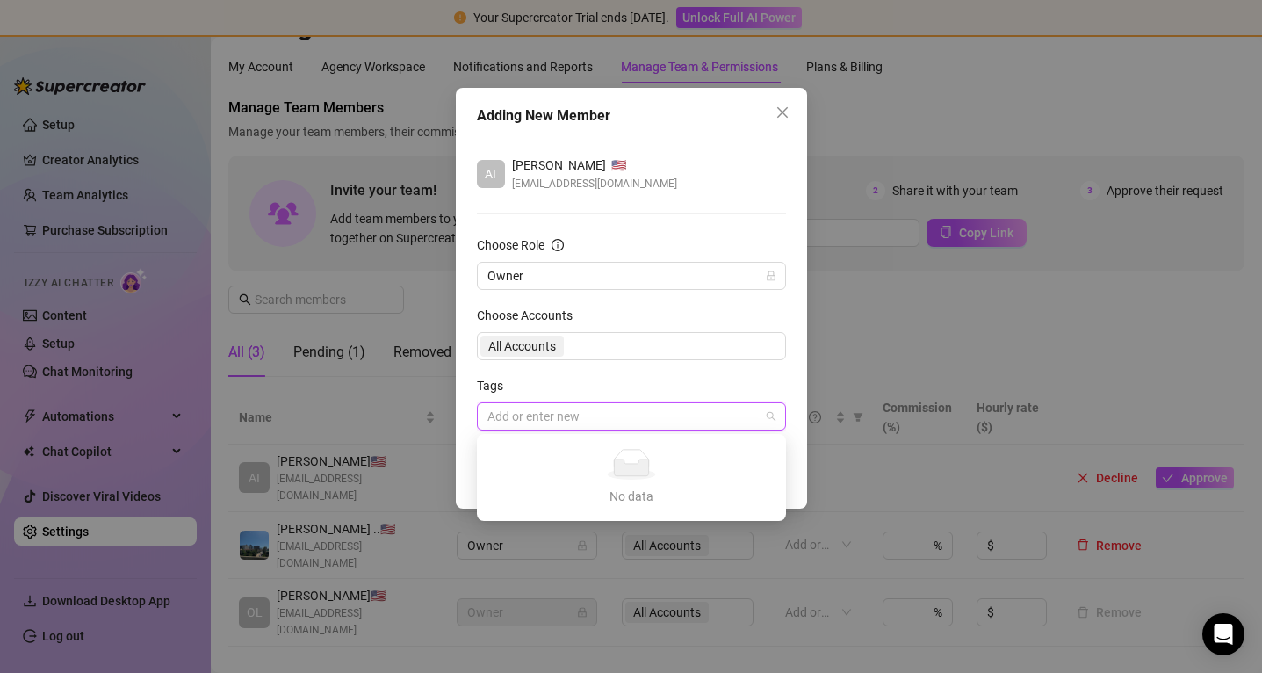
click at [587, 425] on div at bounding box center [623, 416] width 284 height 25
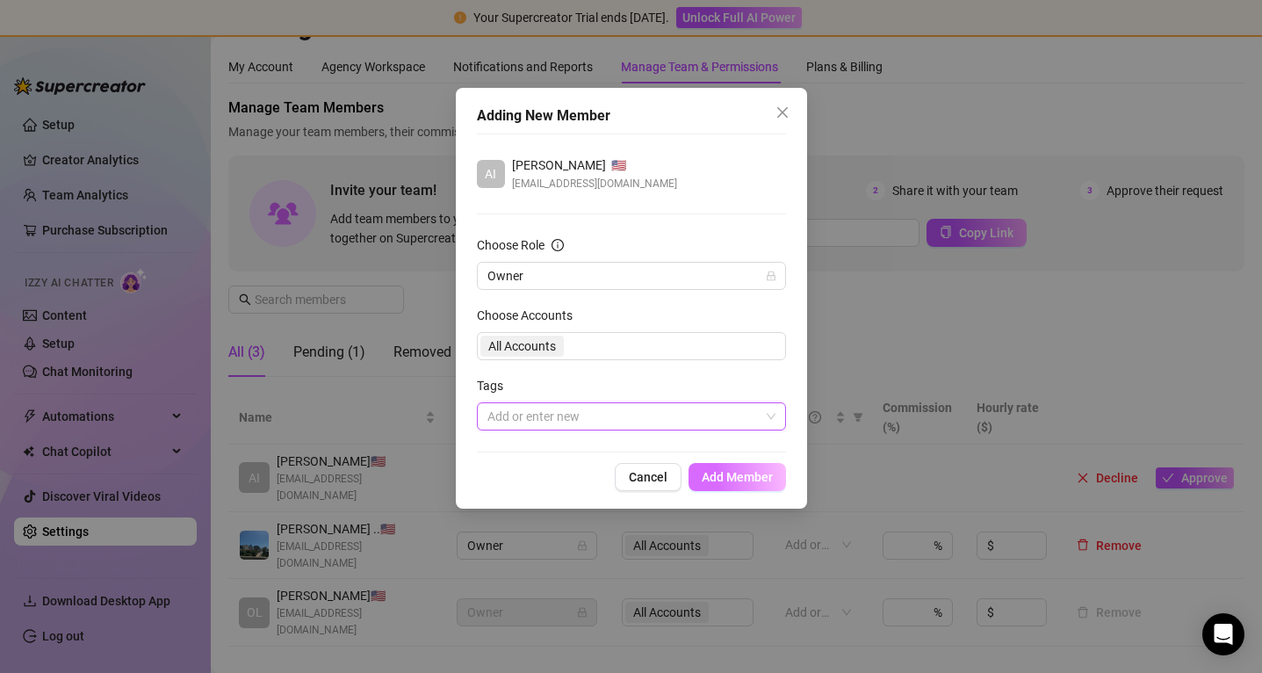
click at [746, 480] on span "Add Member" at bounding box center [737, 477] width 71 height 14
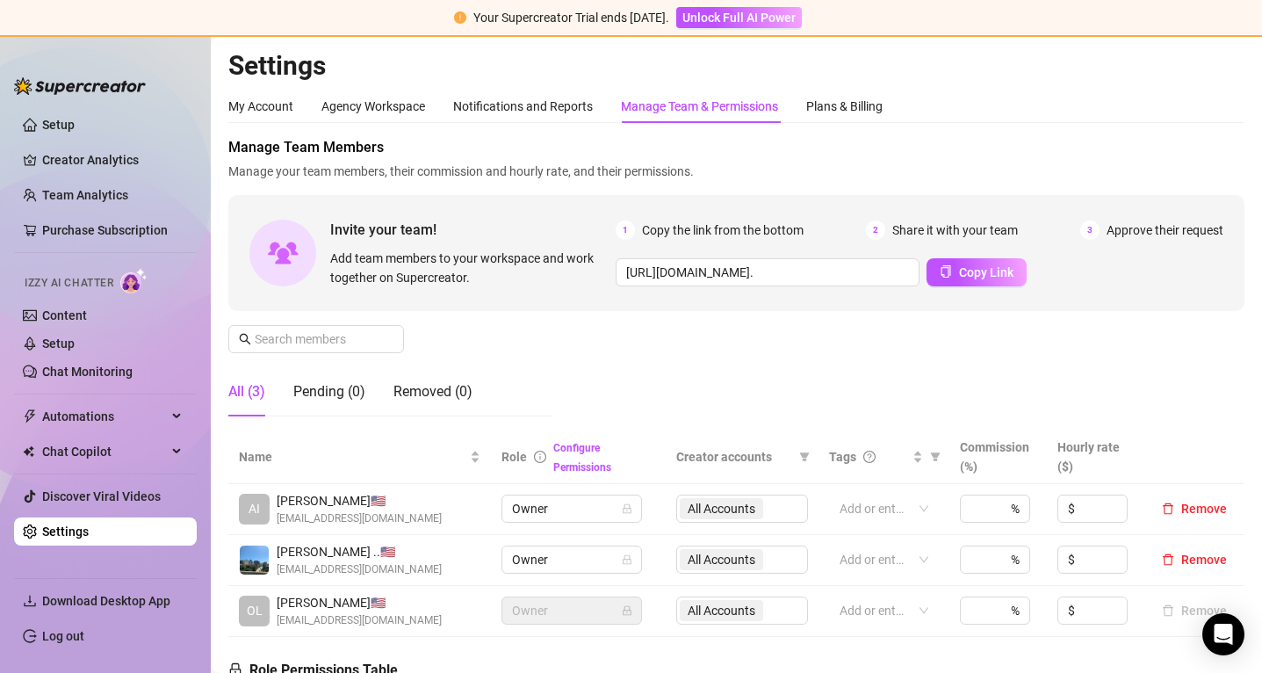
scroll to position [0, 0]
type input "2"
